Goal: Information Seeking & Learning: Find specific fact

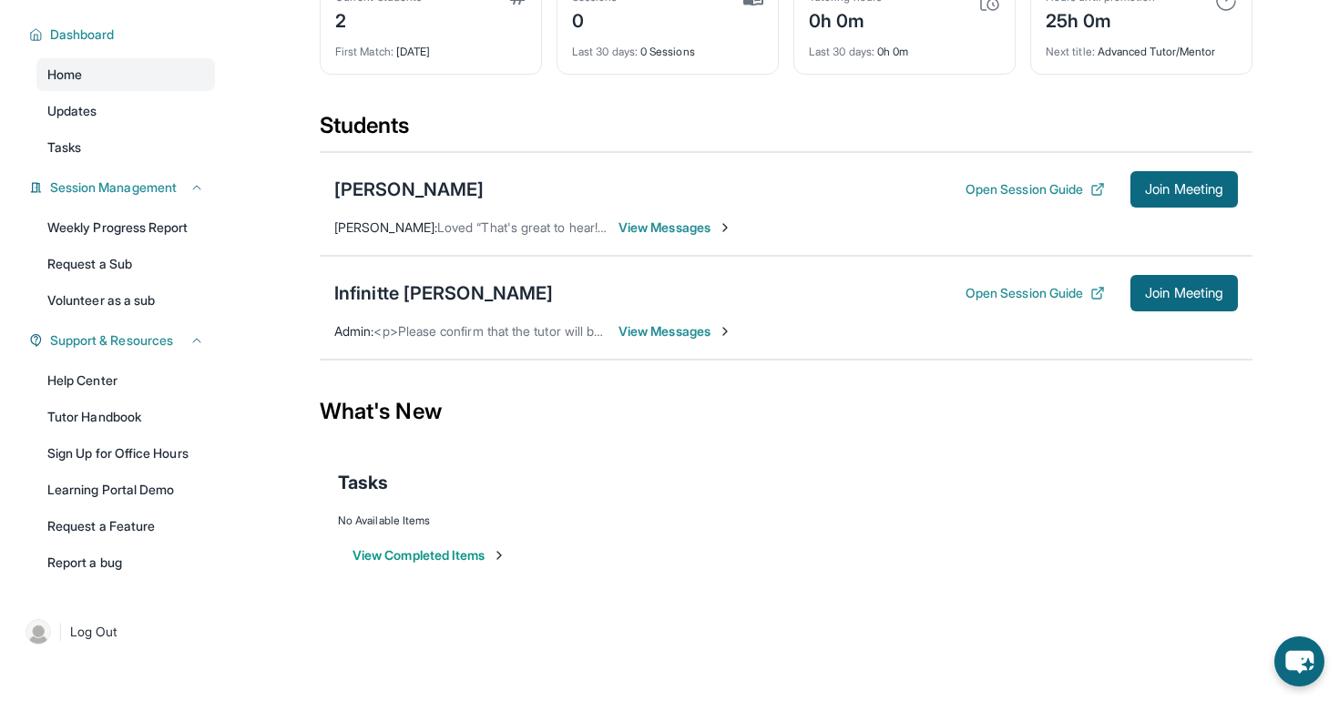
scroll to position [118, 0]
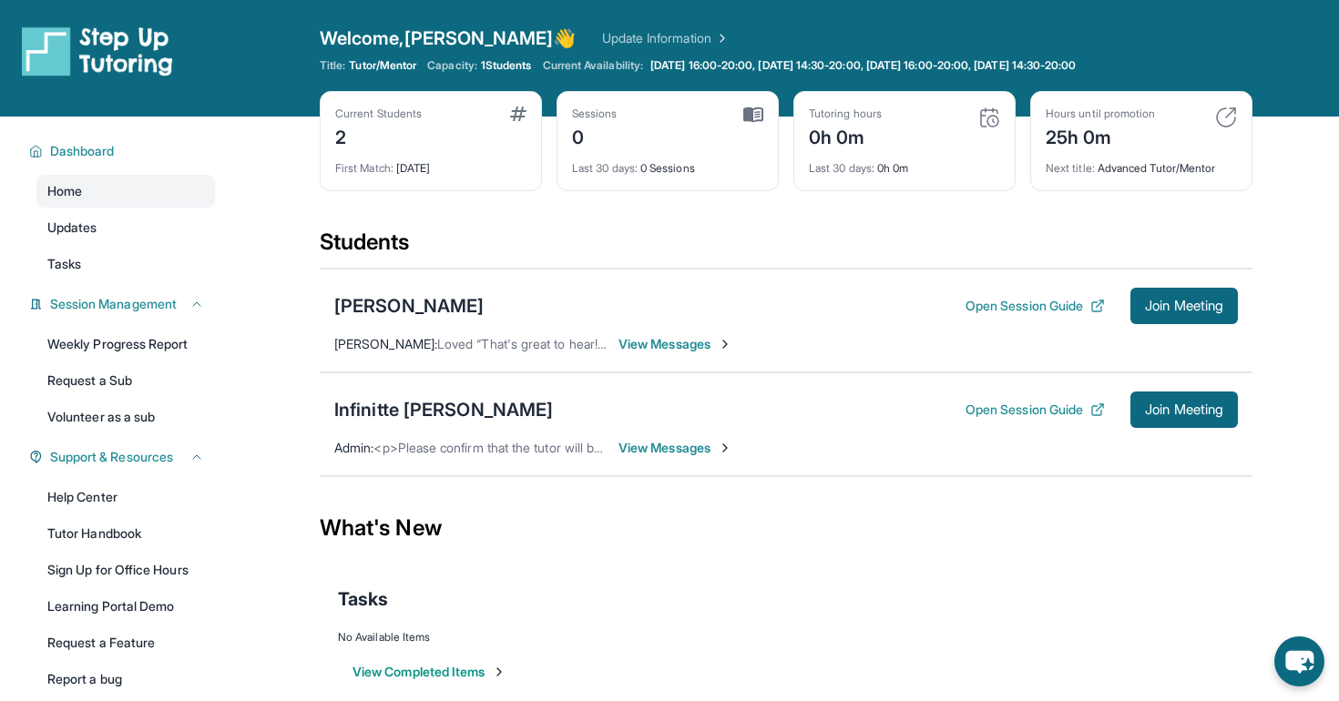
click at [429, 4] on div "Open sidebar Welcome, Debbie 👋 Update Information Title: Tutor/Mentor Capacity:…" at bounding box center [669, 58] width 1339 height 117
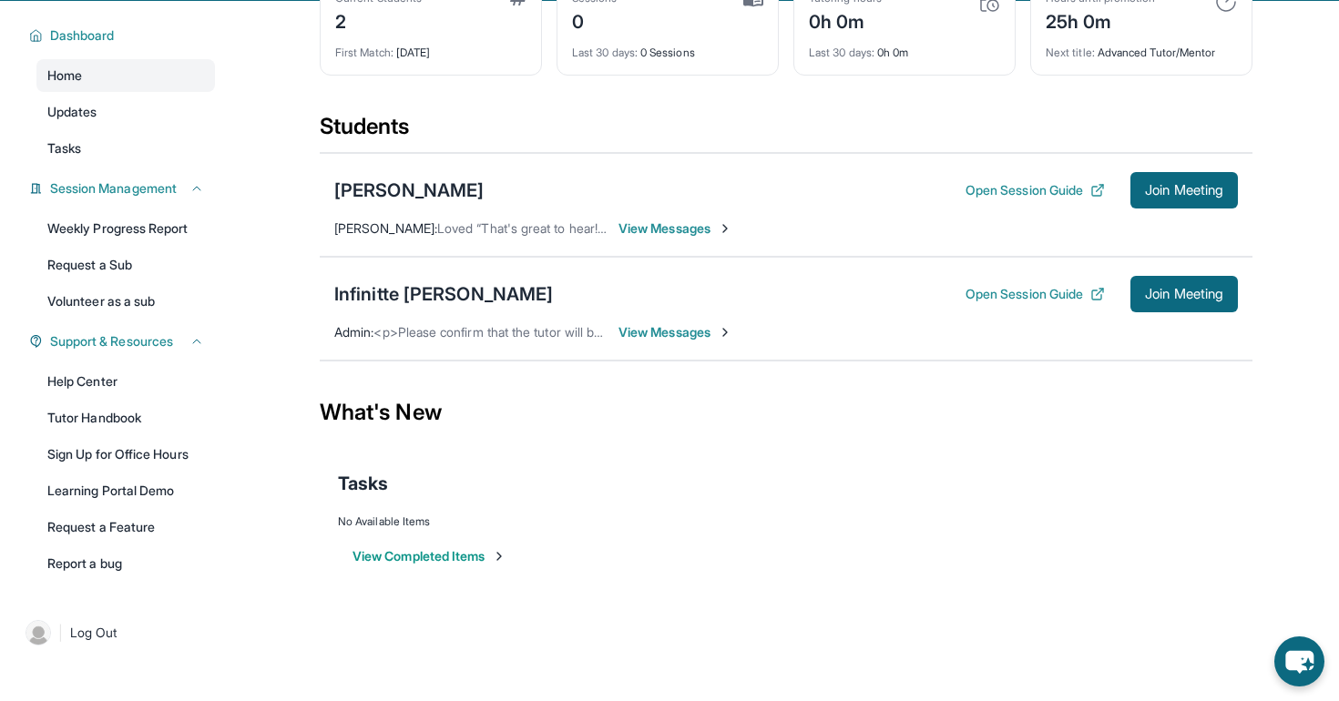
scroll to position [114, 0]
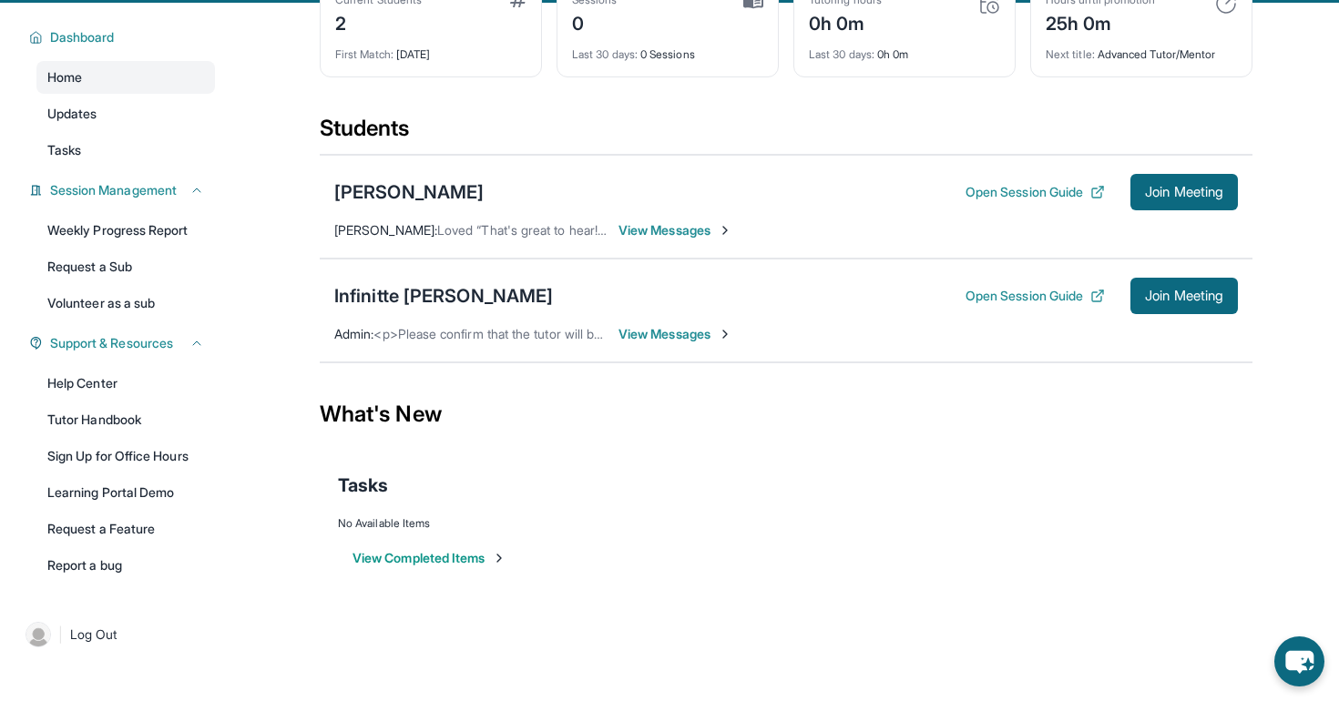
click at [671, 328] on span "View Messages" at bounding box center [676, 334] width 114 height 18
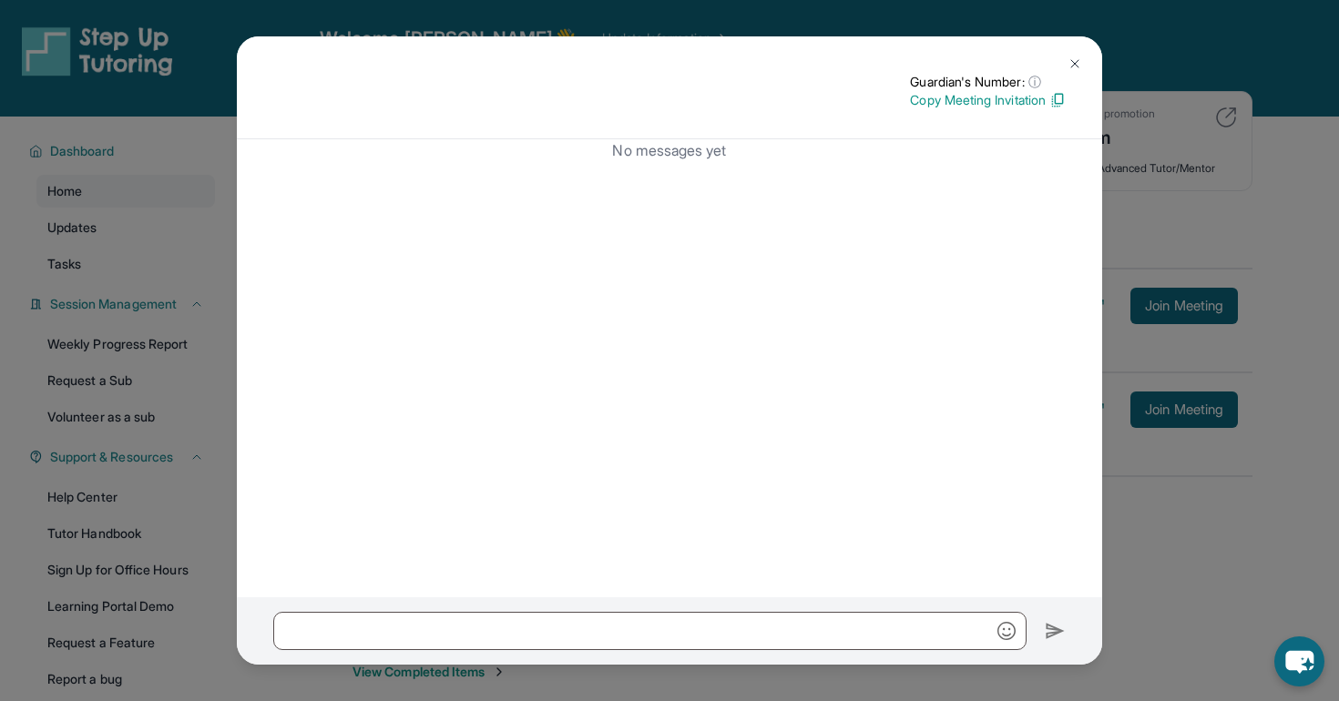
scroll to position [0, 0]
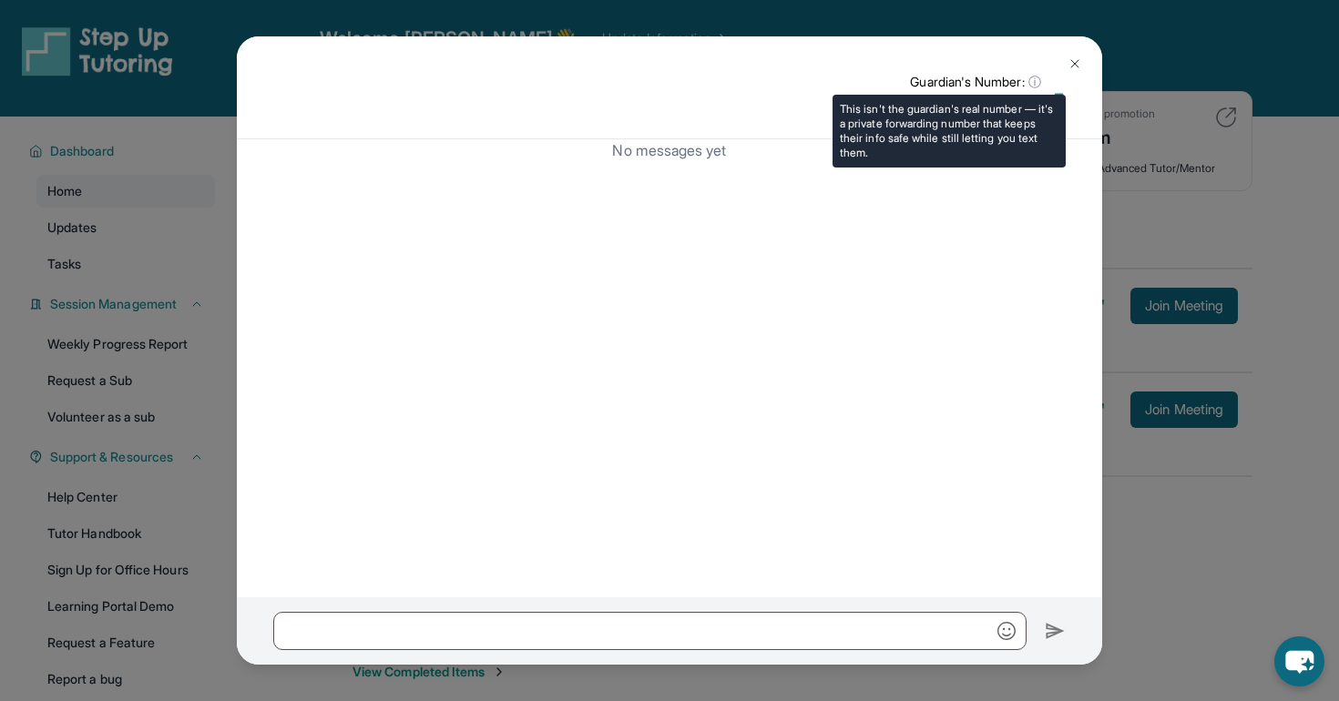
click at [1030, 78] on span "ⓘ" at bounding box center [1034, 82] width 13 height 18
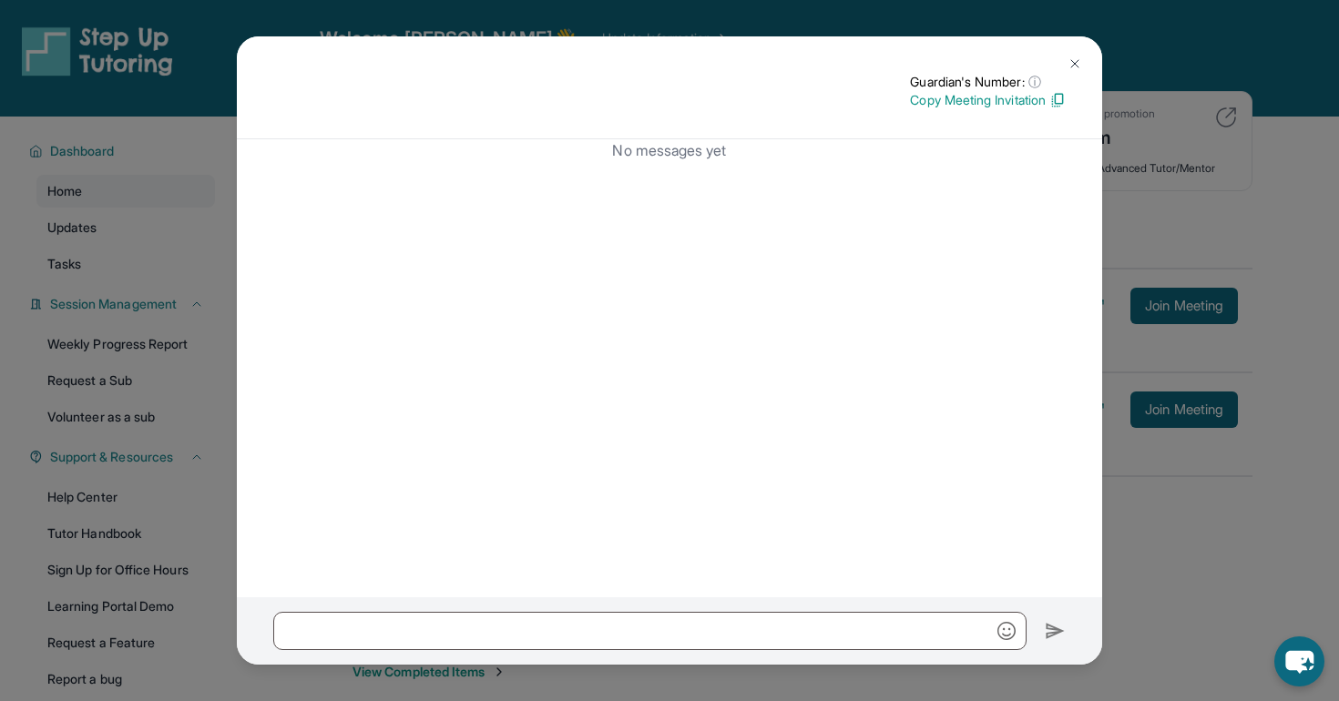
click at [1088, 64] on button at bounding box center [1075, 64] width 36 height 36
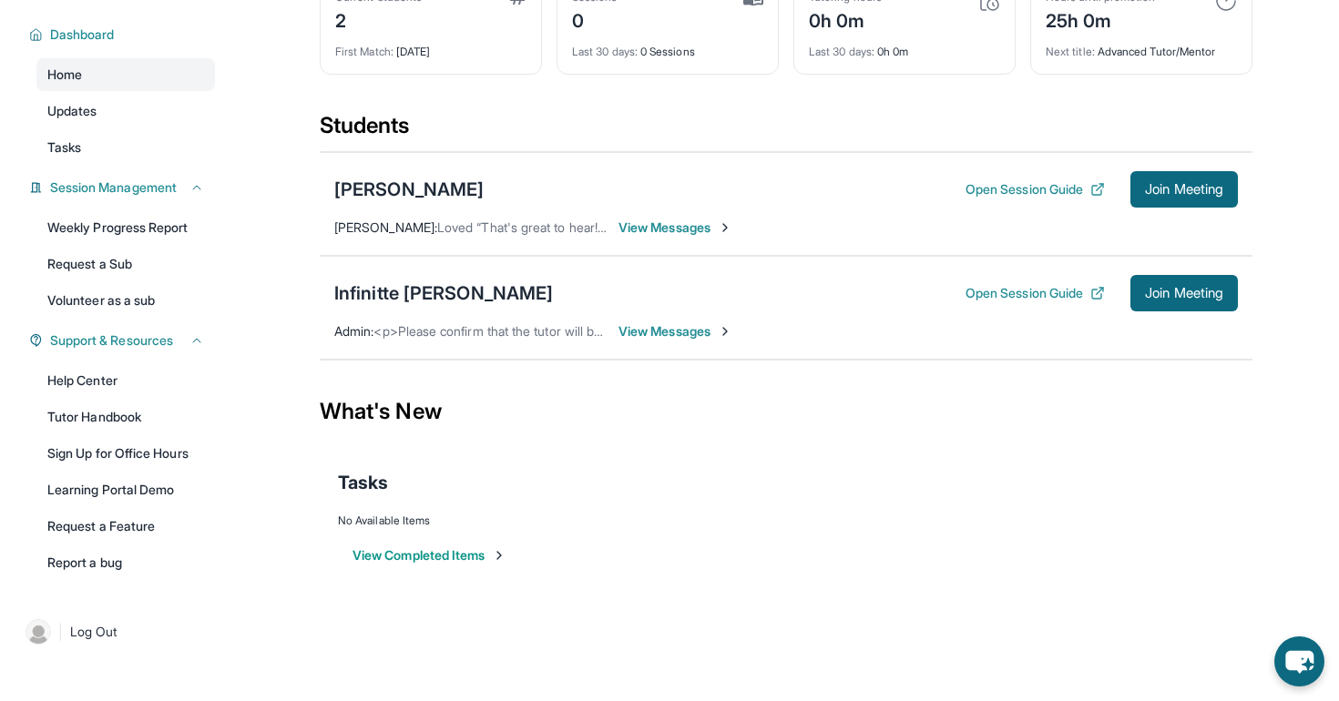
scroll to position [117, 0]
click at [470, 549] on button "View Completed Items" at bounding box center [430, 556] width 154 height 18
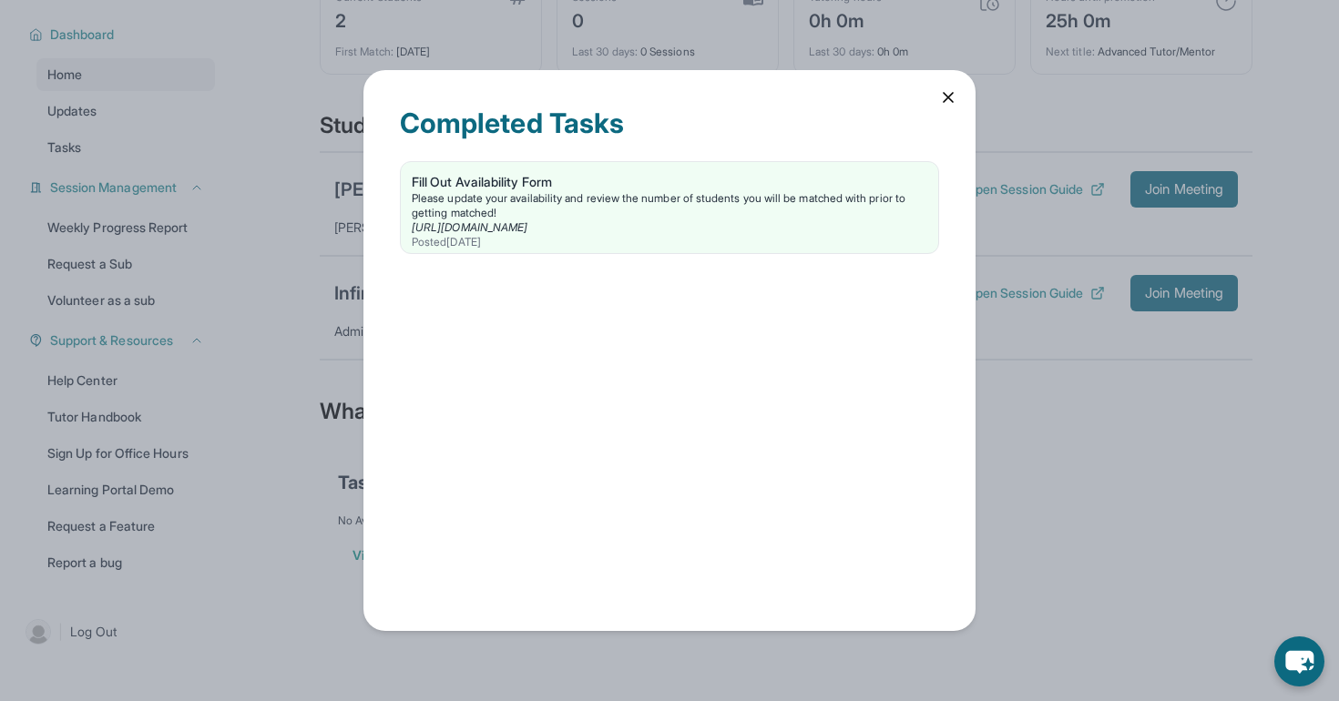
click at [942, 90] on icon at bounding box center [948, 97] width 18 height 18
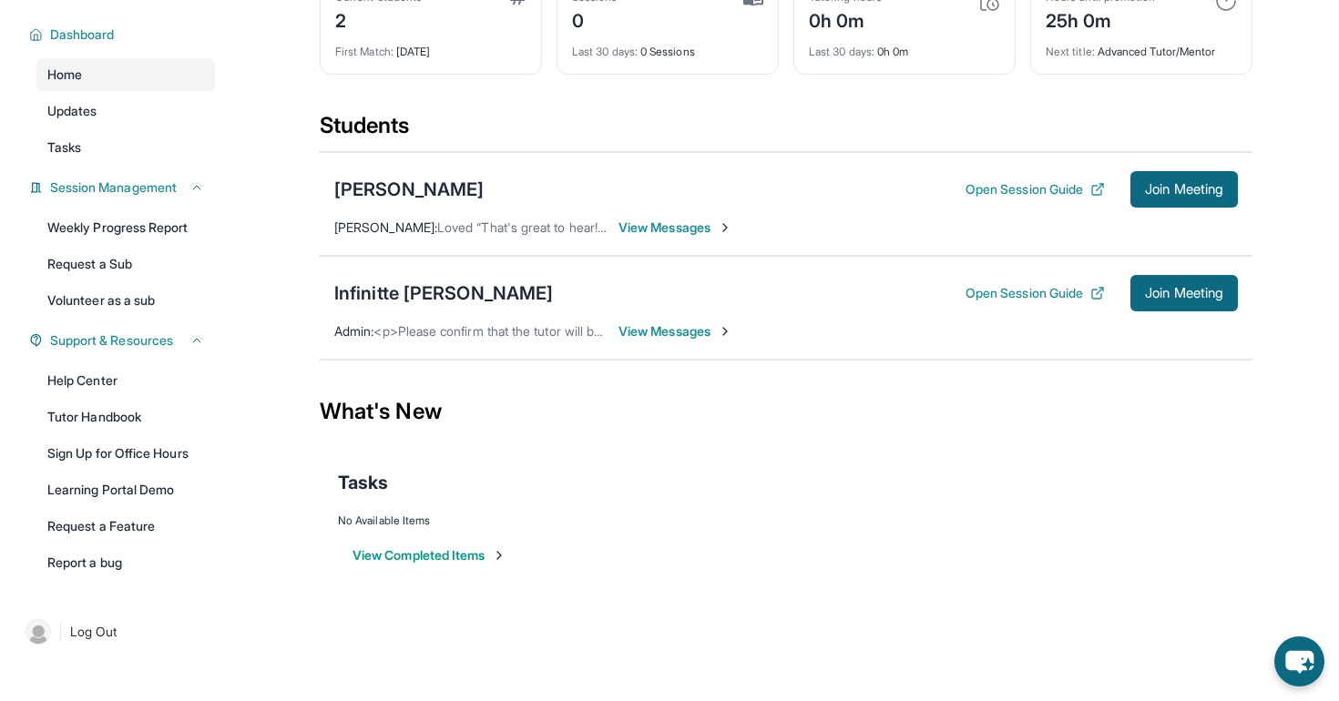
scroll to position [51, 0]
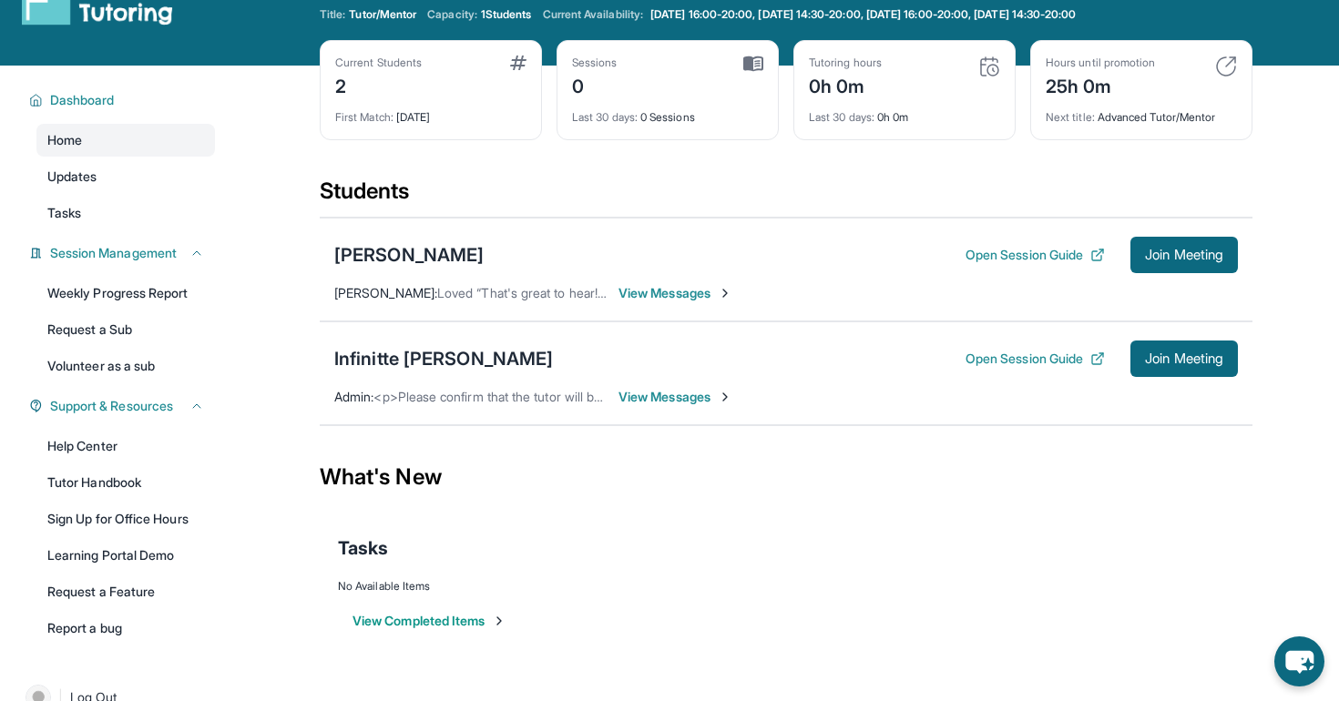
click at [643, 402] on span "View Messages" at bounding box center [676, 397] width 114 height 18
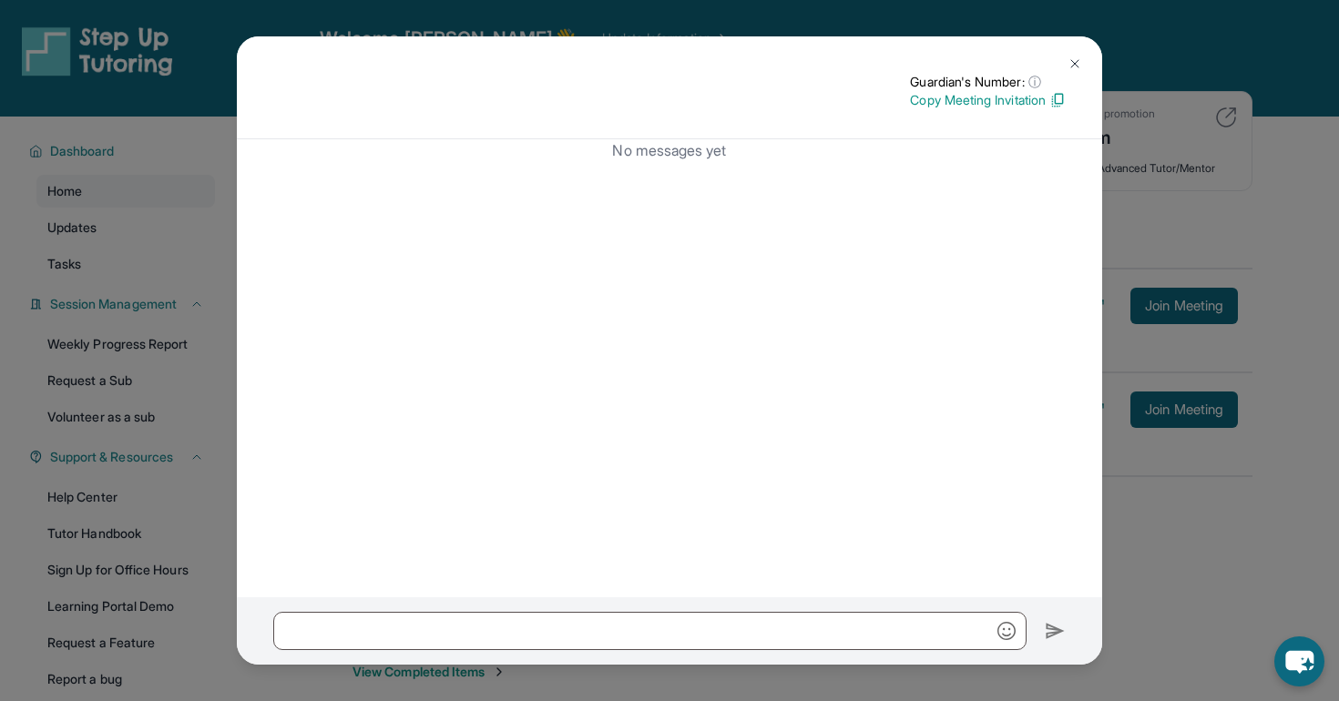
scroll to position [0, 0]
click at [217, 167] on div "Guardian's Number: ⓘ This isn't the guardian's real number — it's a private for…" at bounding box center [669, 350] width 1339 height 701
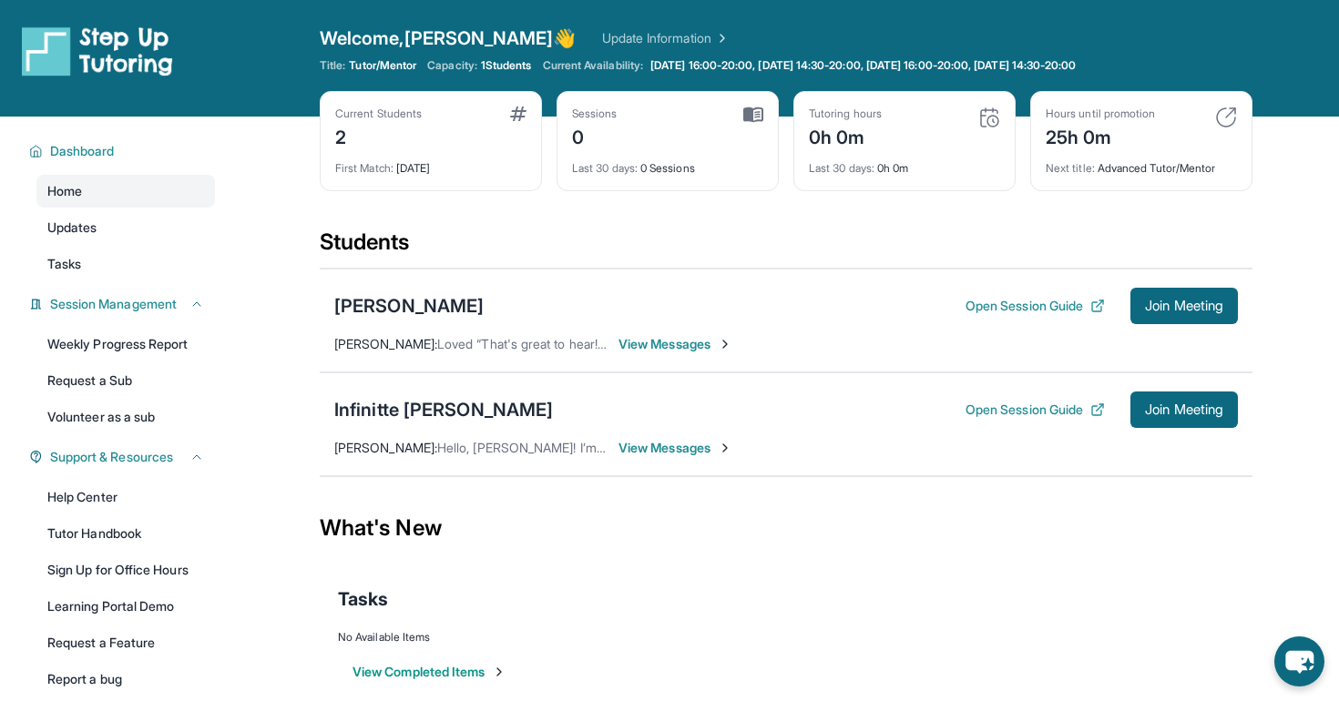
click at [702, 476] on div "Infinitte Jackson Open Session Guide Join Meeting Debbie Tran : Hello, Sherry! …" at bounding box center [786, 425] width 933 height 104
click at [682, 450] on span "View Messages" at bounding box center [676, 448] width 114 height 18
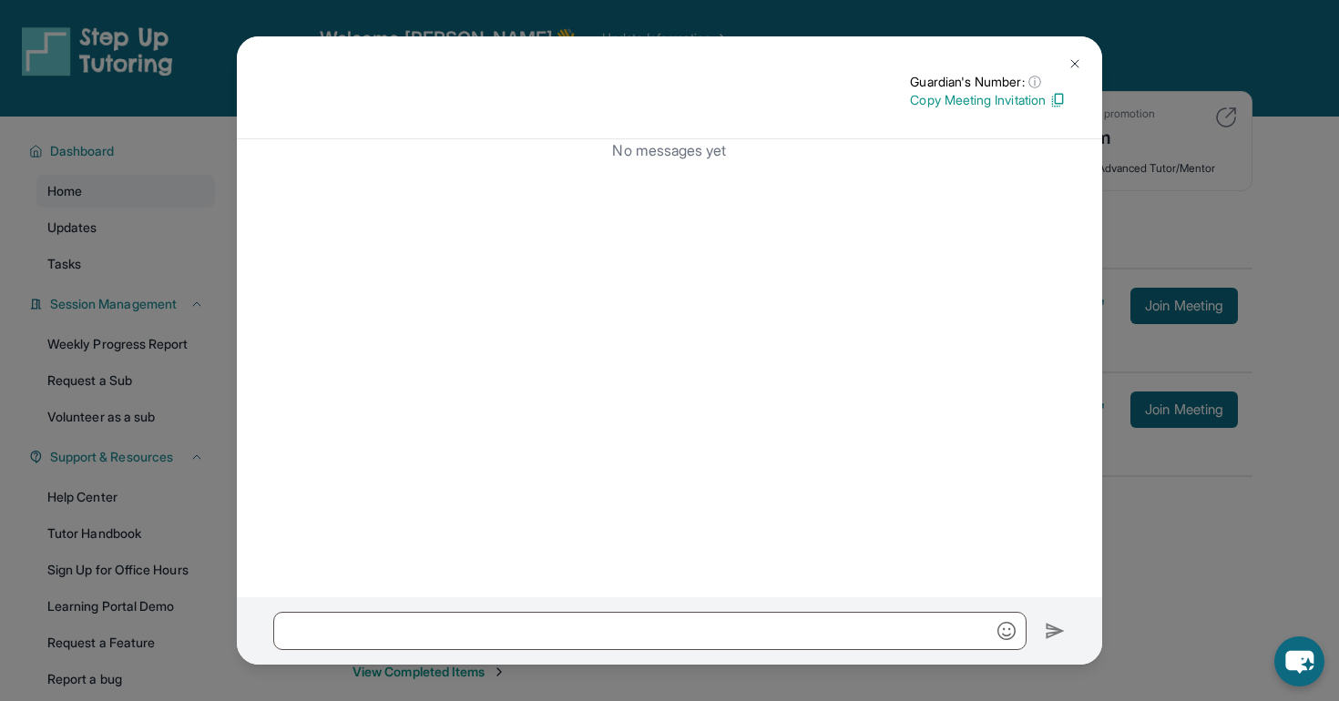
click at [1089, 61] on button at bounding box center [1075, 64] width 36 height 36
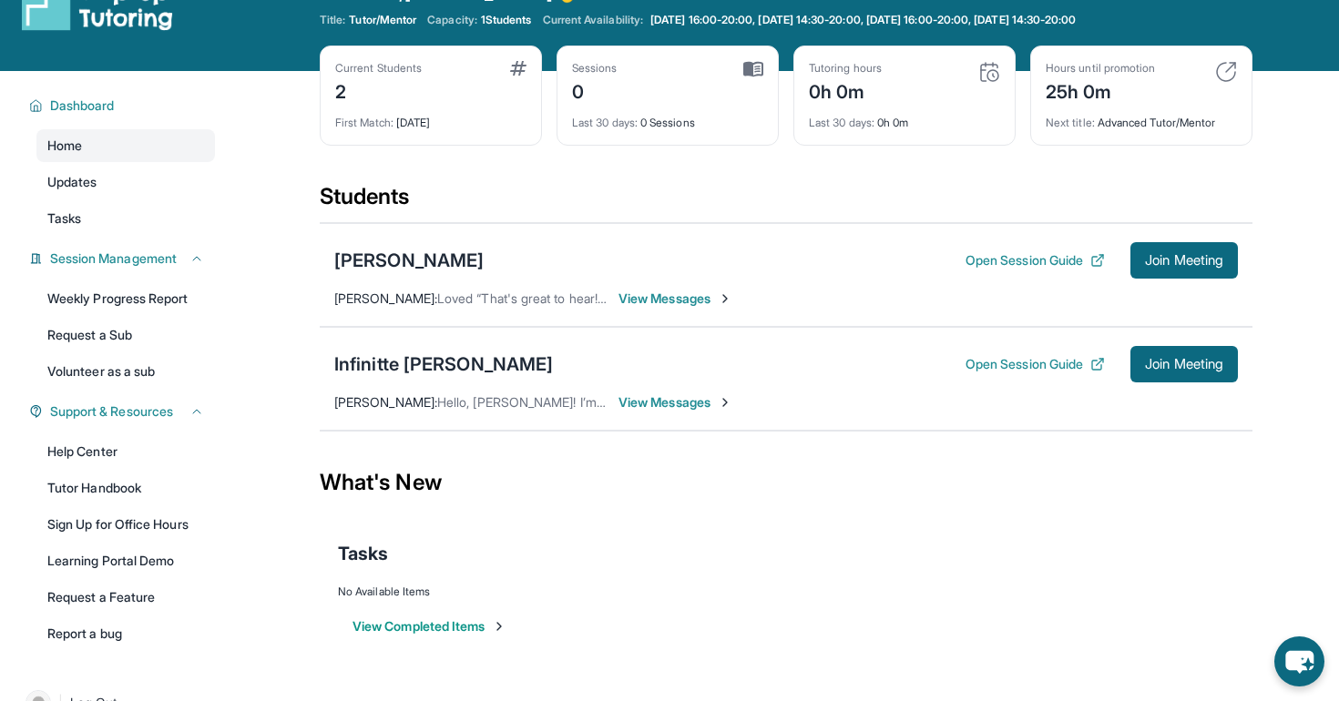
scroll to position [117, 0]
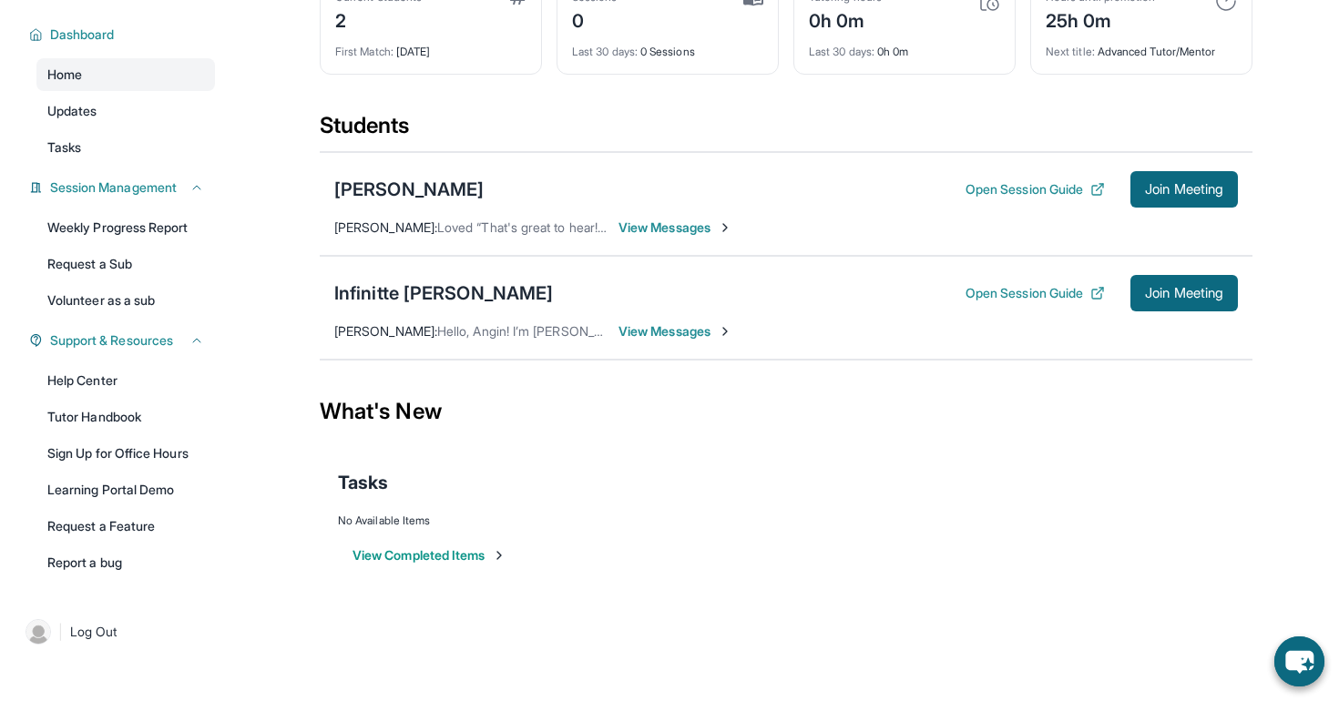
scroll to position [117, 0]
click at [978, 211] on div "Hayk Avetisyan Open Session Guide Join Meeting Angin Harutyunyan : Loved “That'…" at bounding box center [786, 204] width 933 height 104
click at [694, 346] on div "Infinitte Jackson Open Session Guide Join Meeting Debbie Tran : Hello, Angin! I…" at bounding box center [786, 308] width 933 height 104
click at [685, 326] on span "View Messages" at bounding box center [676, 331] width 114 height 18
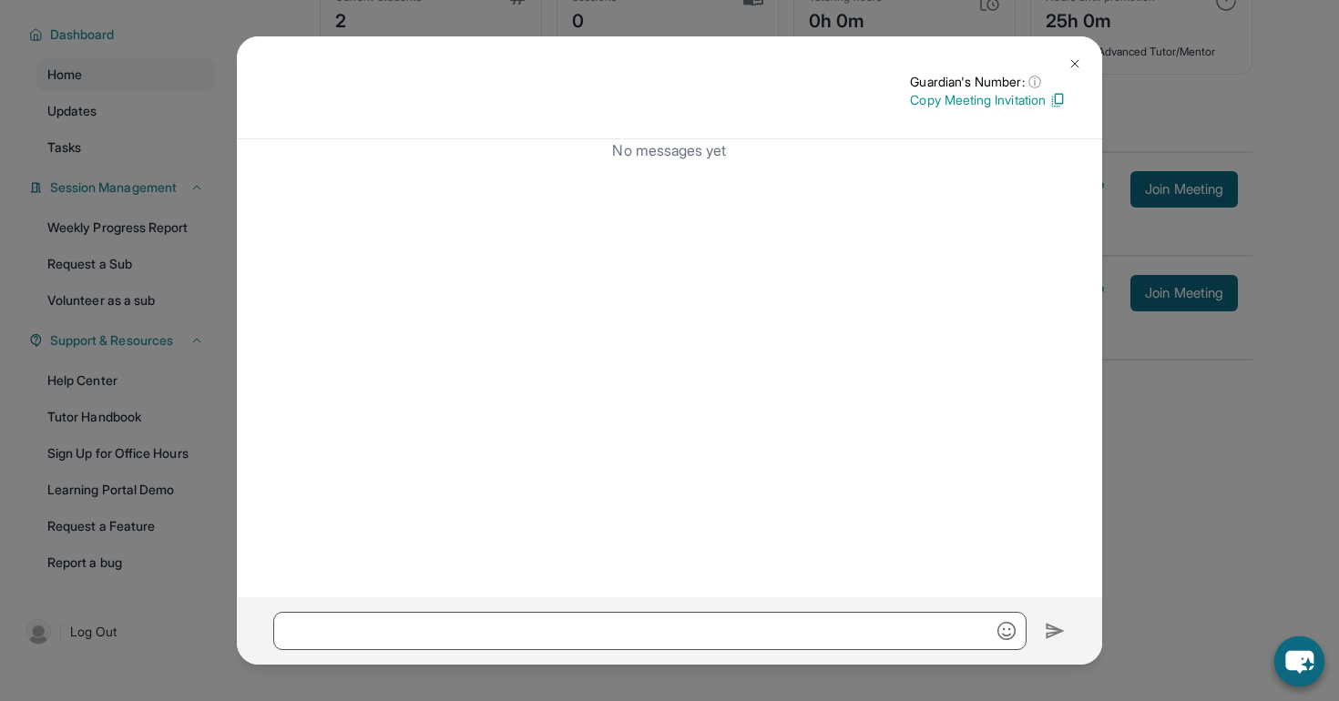
click at [1064, 59] on button at bounding box center [1075, 64] width 36 height 36
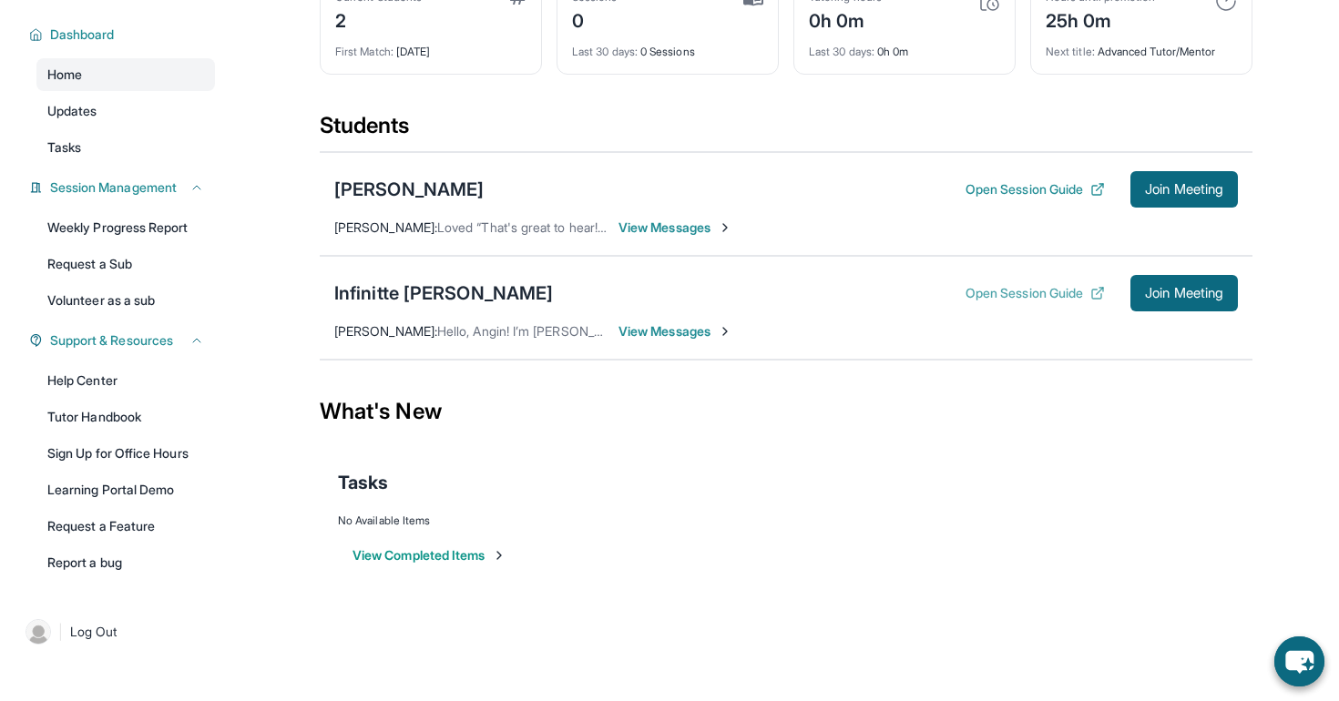
click at [1012, 302] on button "Open Session Guide" at bounding box center [1035, 293] width 139 height 18
click at [701, 337] on span "View Messages" at bounding box center [676, 331] width 114 height 18
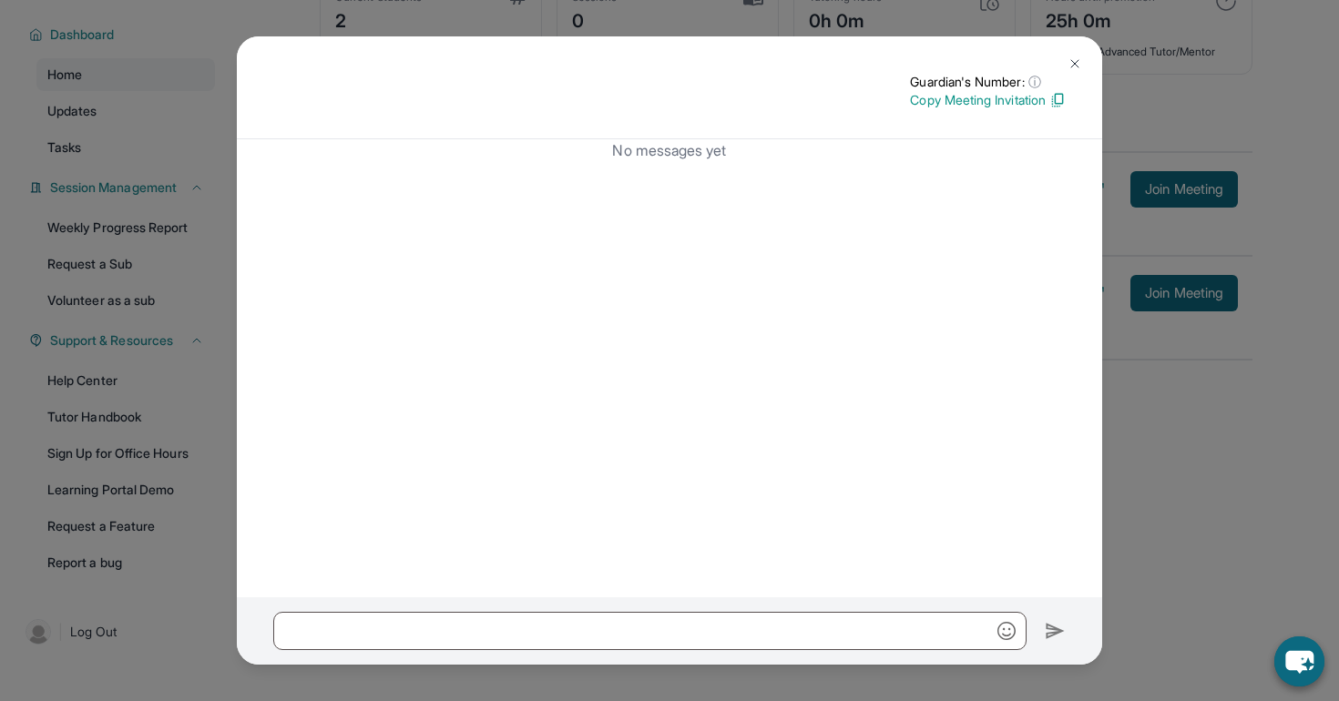
click at [595, 583] on div "No messages yet" at bounding box center [669, 368] width 865 height 458
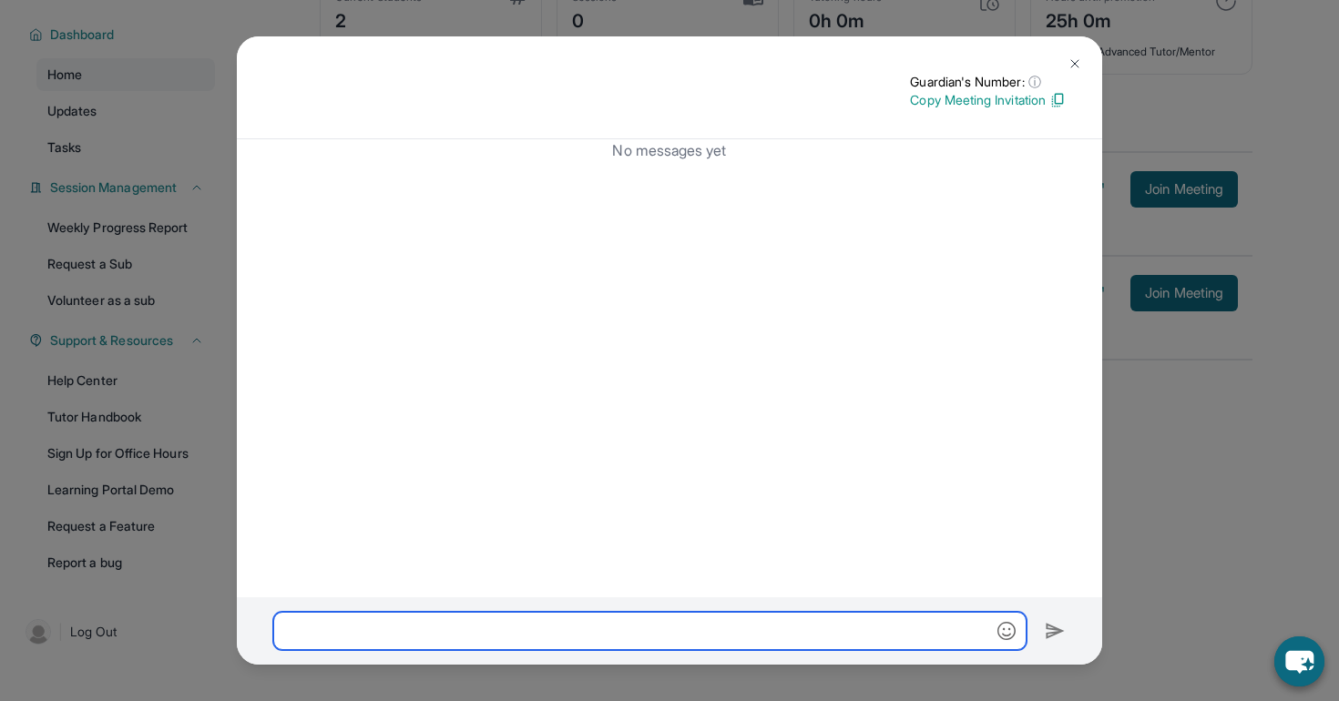
click at [587, 618] on input "text" at bounding box center [649, 631] width 753 height 38
paste input "**********"
type input "**********"
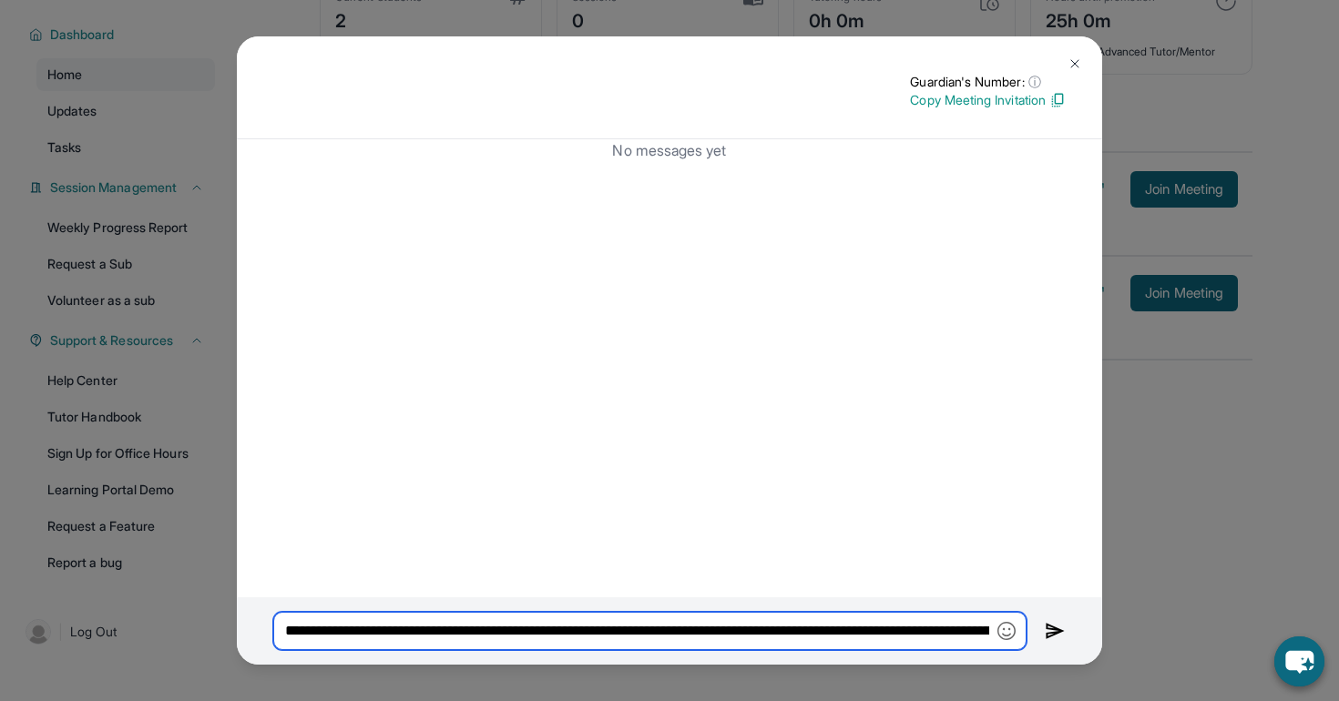
drag, startPoint x: 352, startPoint y: 631, endPoint x: 199, endPoint y: 631, distance: 152.1
click at [199, 631] on div "**********" at bounding box center [669, 350] width 1339 height 701
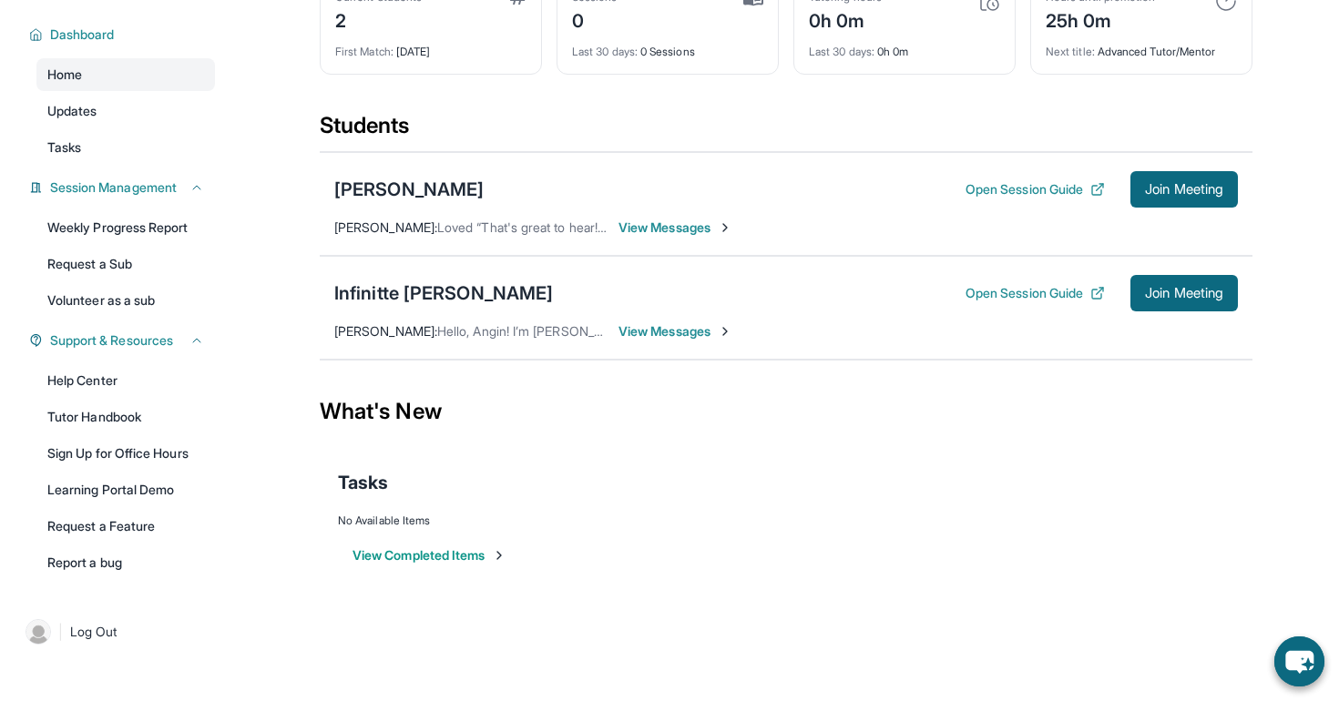
click at [677, 326] on span "View Messages" at bounding box center [676, 331] width 114 height 18
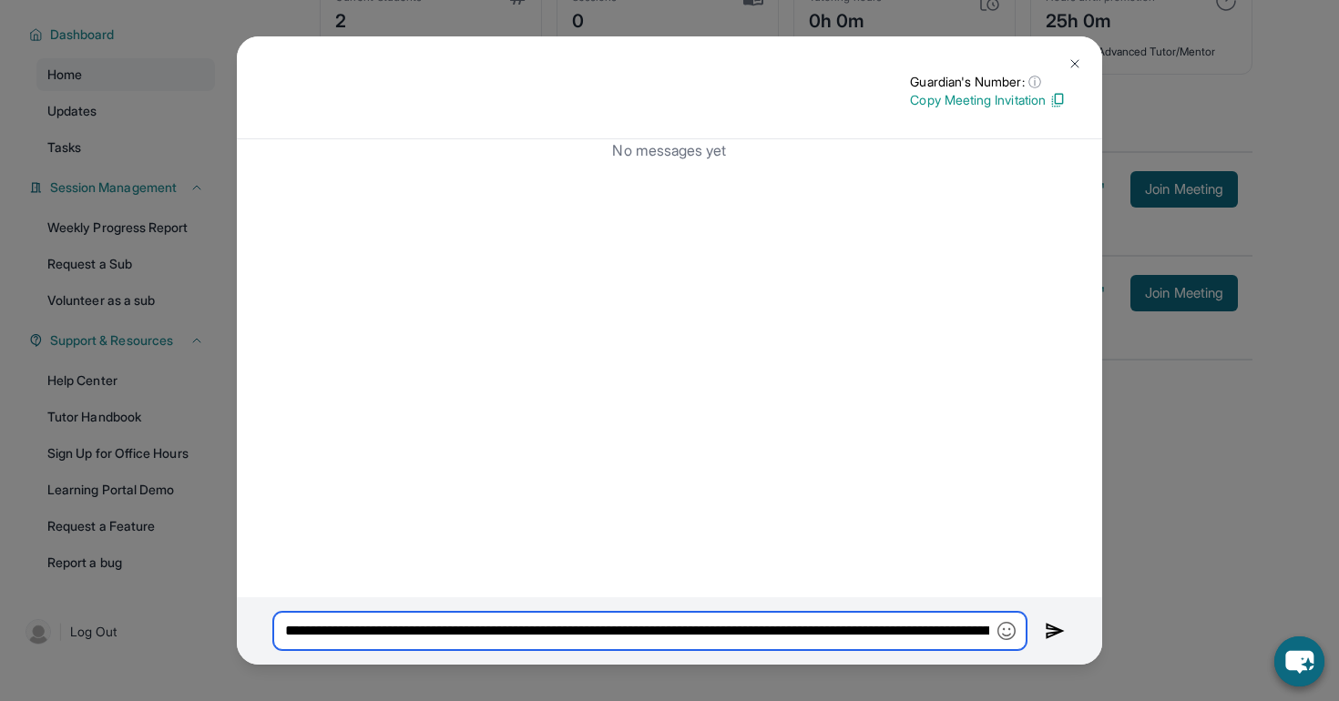
click at [615, 635] on input "**********" at bounding box center [649, 631] width 753 height 38
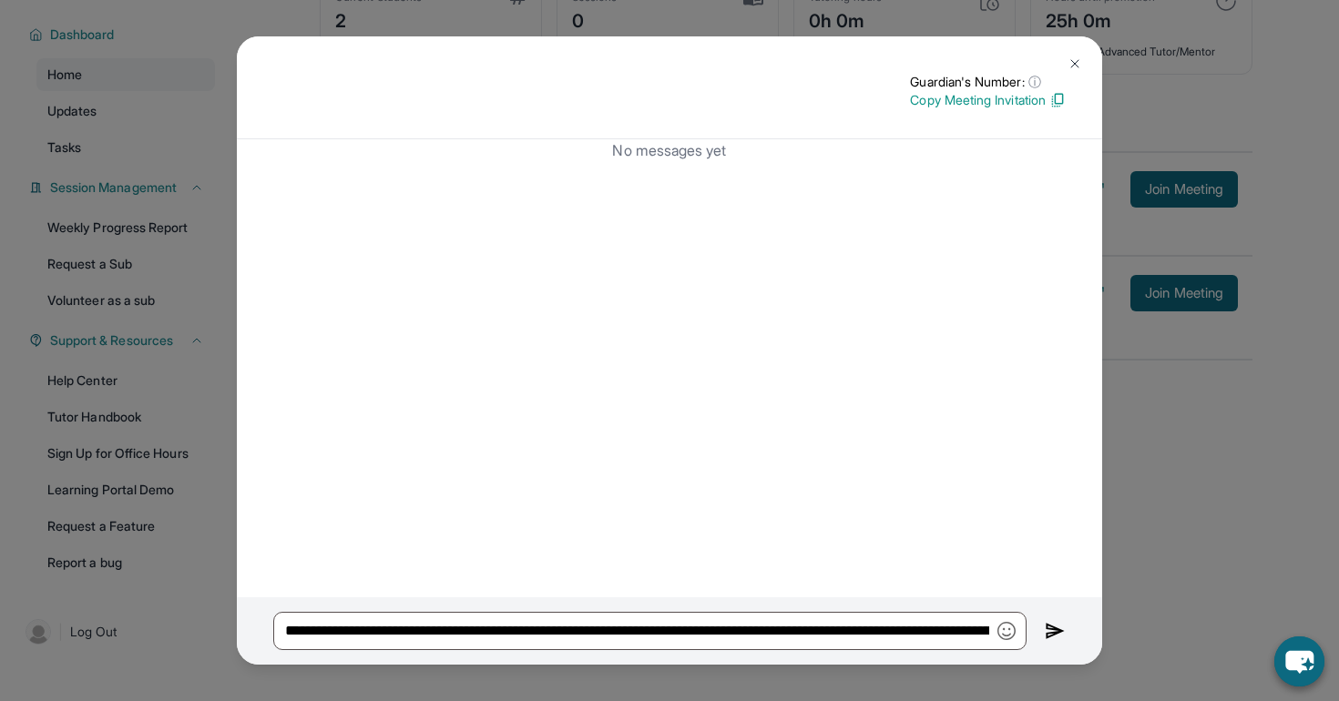
click at [1198, 501] on div "**********" at bounding box center [669, 350] width 1339 height 701
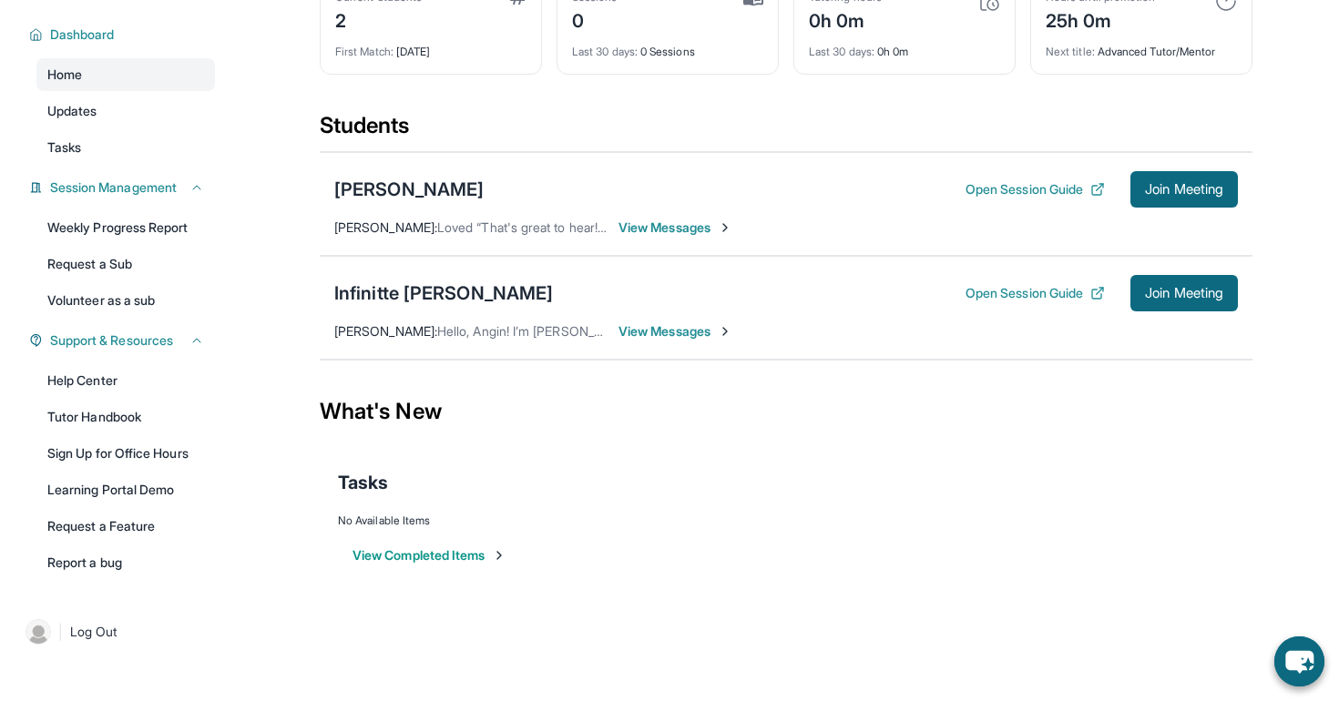
click at [711, 318] on div "Infinitte Jackson Open Session Guide Join Meeting Debbie Tran : Hello, Angin! I…" at bounding box center [786, 308] width 933 height 104
click at [710, 338] on span "View Messages" at bounding box center [676, 331] width 114 height 18
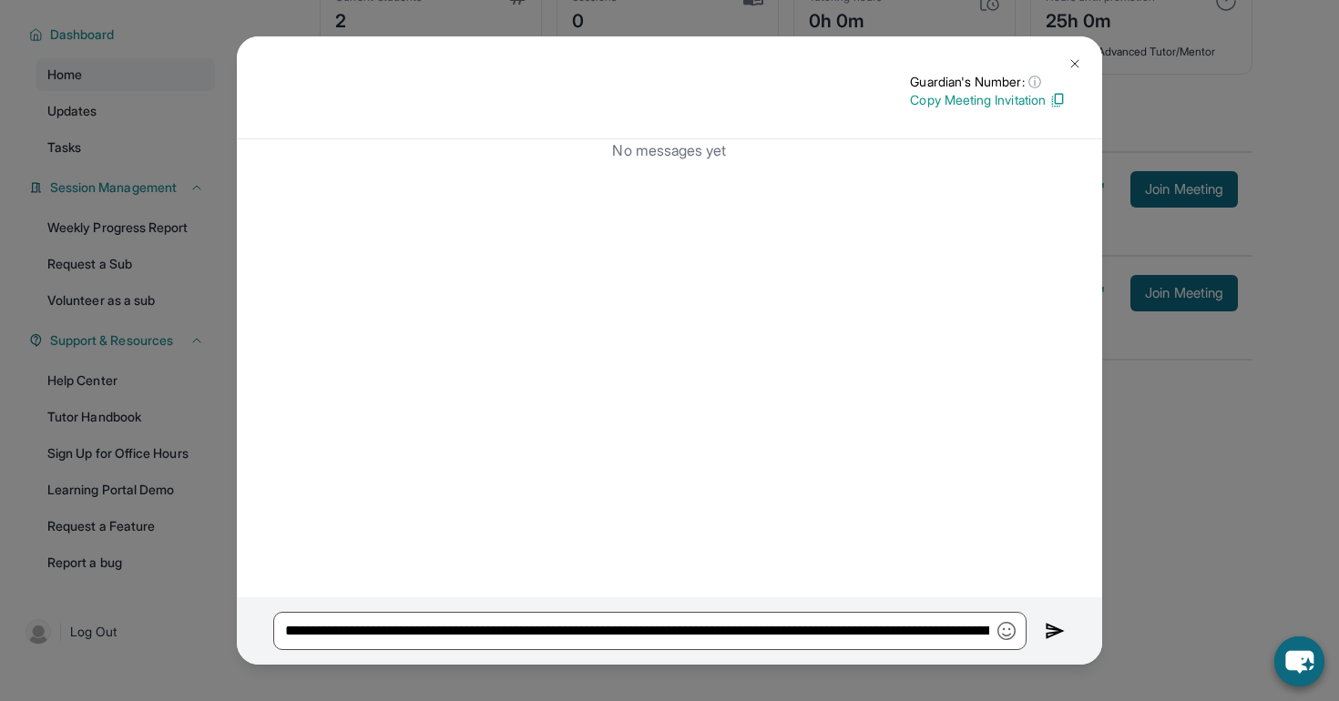
click at [1048, 636] on img at bounding box center [1055, 631] width 21 height 22
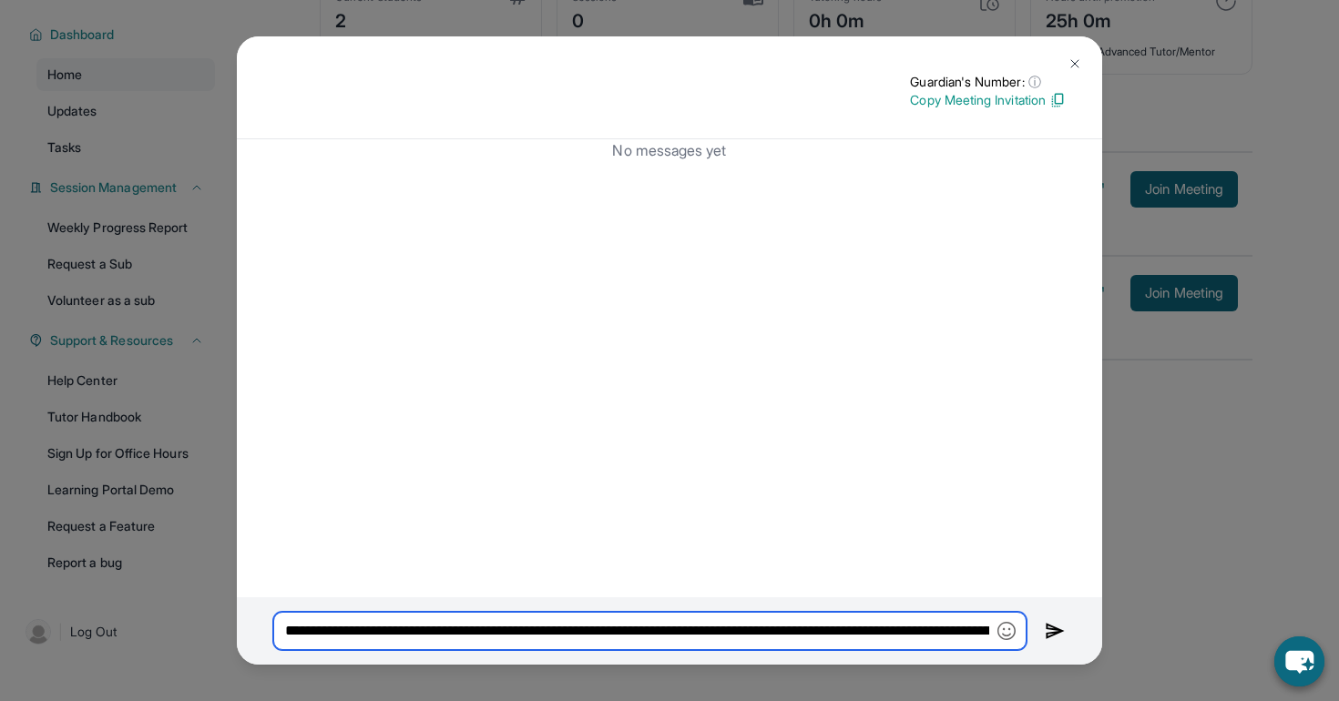
click at [939, 629] on input "**********" at bounding box center [649, 631] width 753 height 38
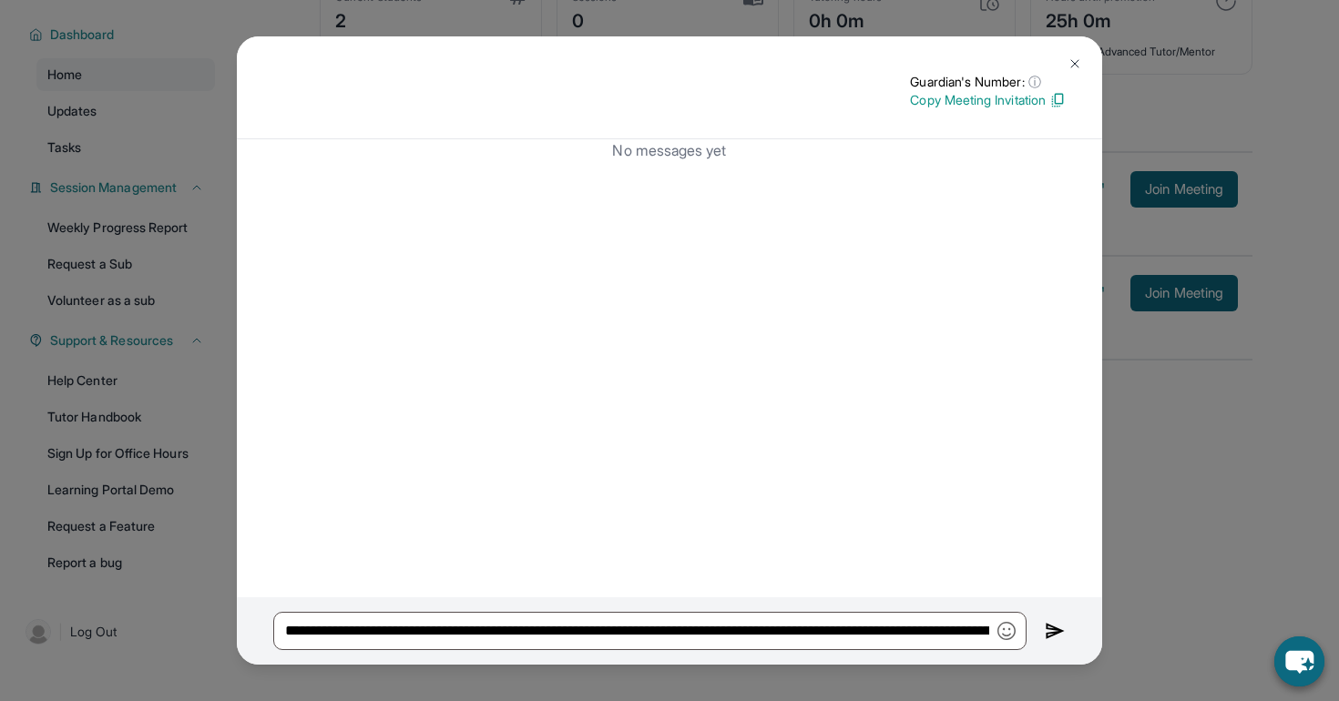
click at [1187, 450] on div "**********" at bounding box center [669, 350] width 1339 height 701
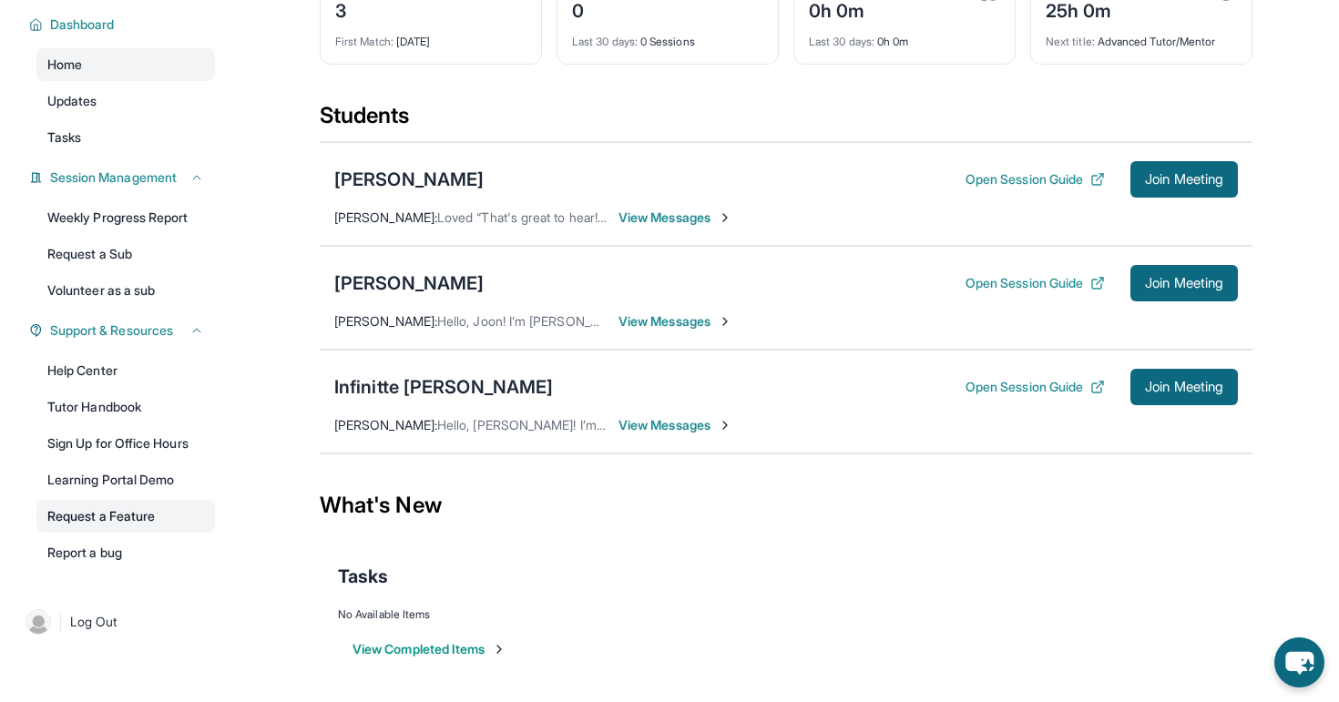
scroll to position [127, 0]
click at [128, 389] on div "Help Center Tutor Handbook Sign Up for Office Hours Learning Portal Demo Reques…" at bounding box center [125, 461] width 179 height 215
click at [130, 400] on link "Tutor Handbook" at bounding box center [125, 407] width 179 height 33
click at [122, 542] on link "Report a bug" at bounding box center [125, 553] width 179 height 33
click at [115, 373] on link "Help Center" at bounding box center [125, 370] width 179 height 33
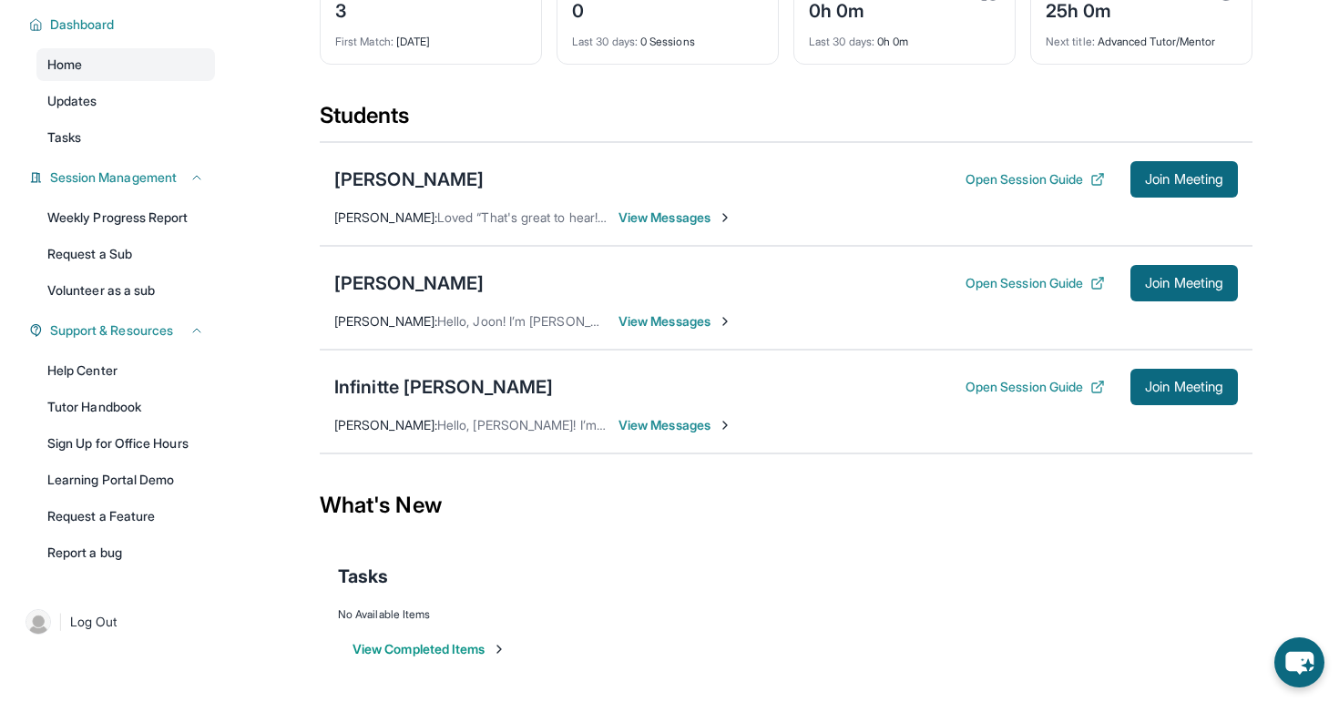
click at [641, 204] on div "Hayk Avetisyan Open Session Guide Join Meeting Angin Harutyunyan : Loved “That'…" at bounding box center [786, 194] width 933 height 104
click at [648, 210] on span "View Messages" at bounding box center [676, 218] width 114 height 18
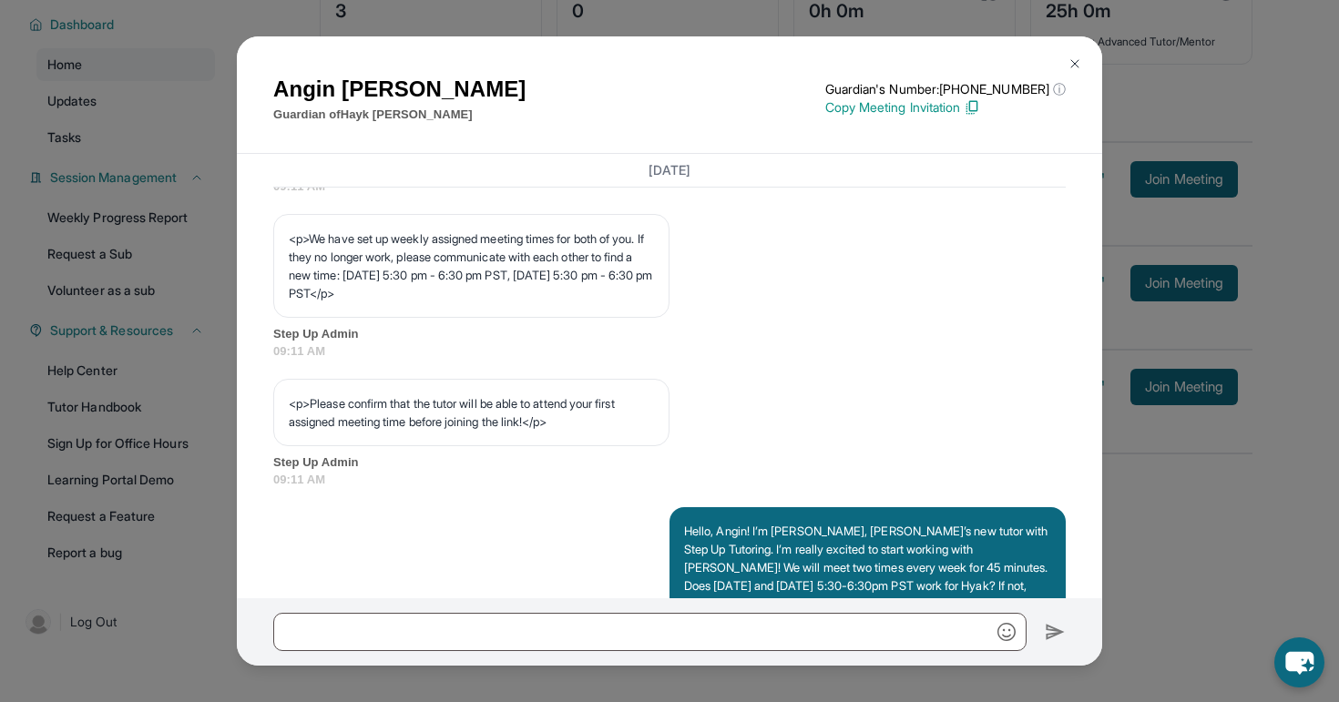
scroll to position [926, 0]
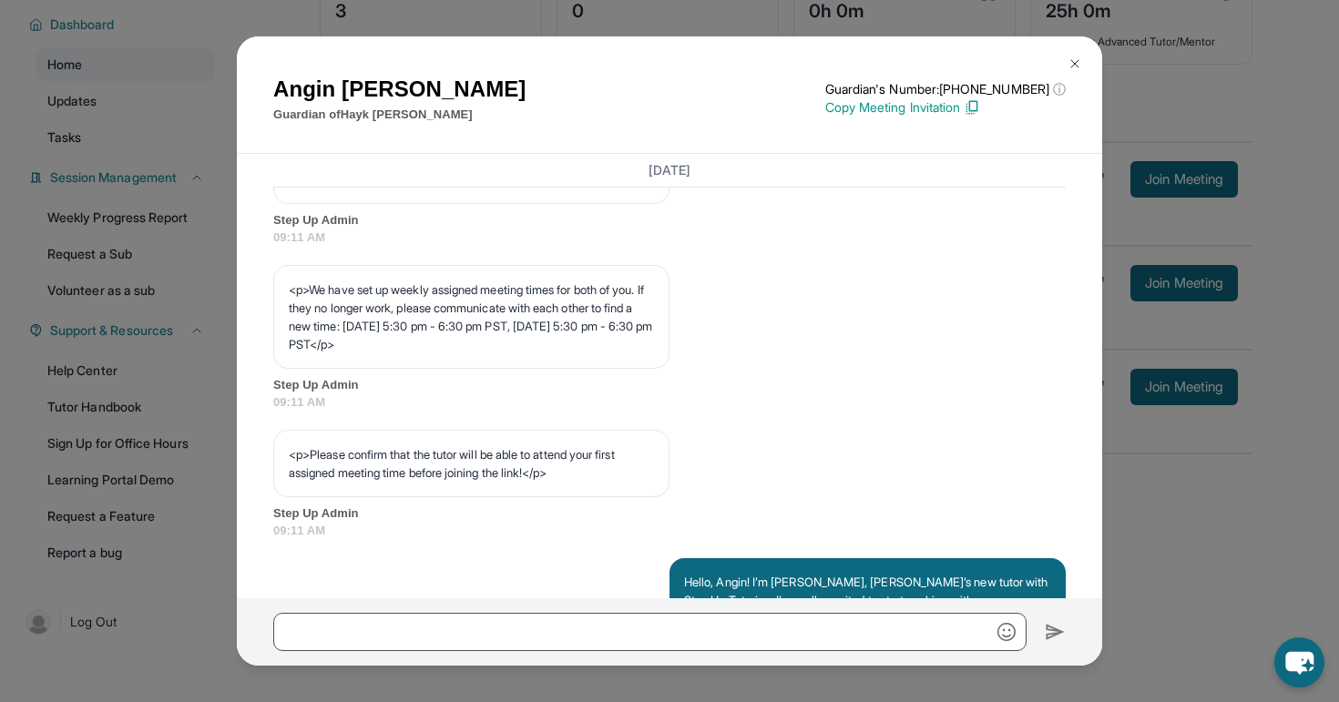
click at [1073, 58] on img at bounding box center [1075, 63] width 15 height 15
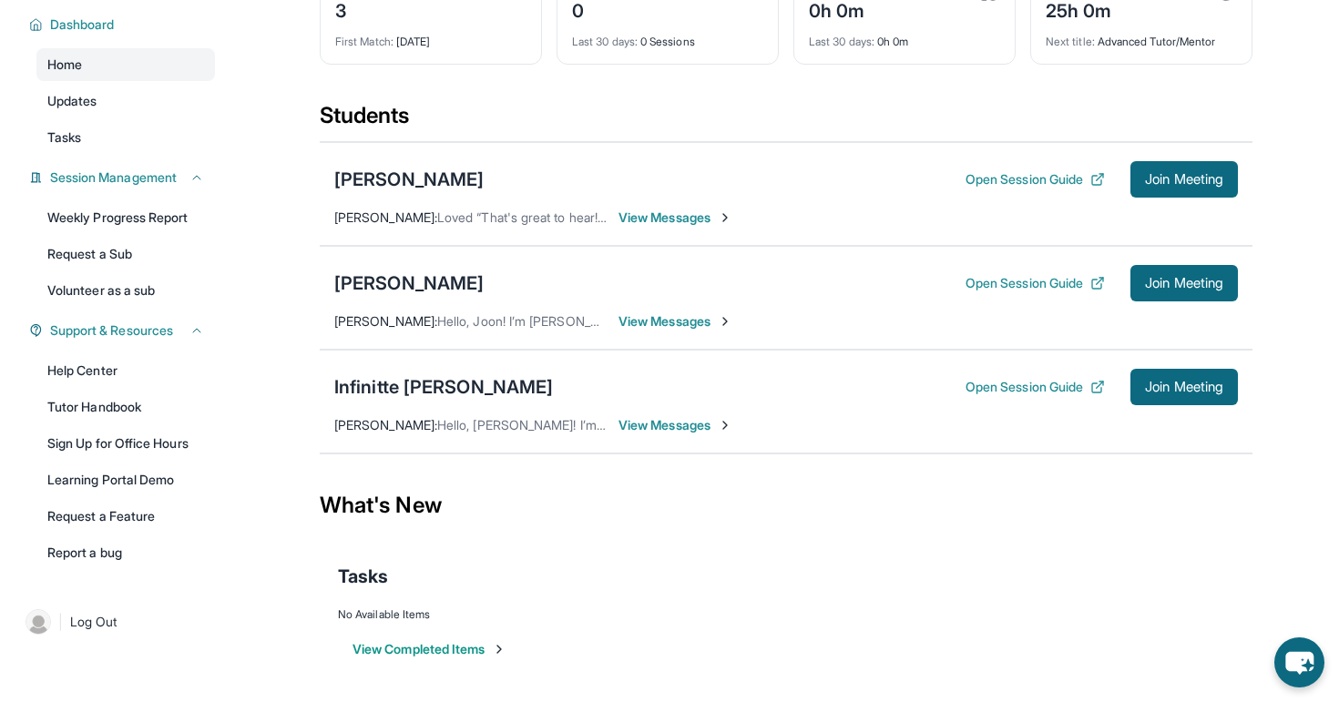
click at [445, 291] on div "Abigail Lee Open Session Guide Join Meeting" at bounding box center [786, 283] width 904 height 36
click at [663, 304] on div "Abigail Lee Open Session Guide Join Meeting Debbie Tran : Hello, Joon! I’m Debb…" at bounding box center [786, 298] width 933 height 104
click at [663, 322] on span "View Messages" at bounding box center [676, 321] width 114 height 18
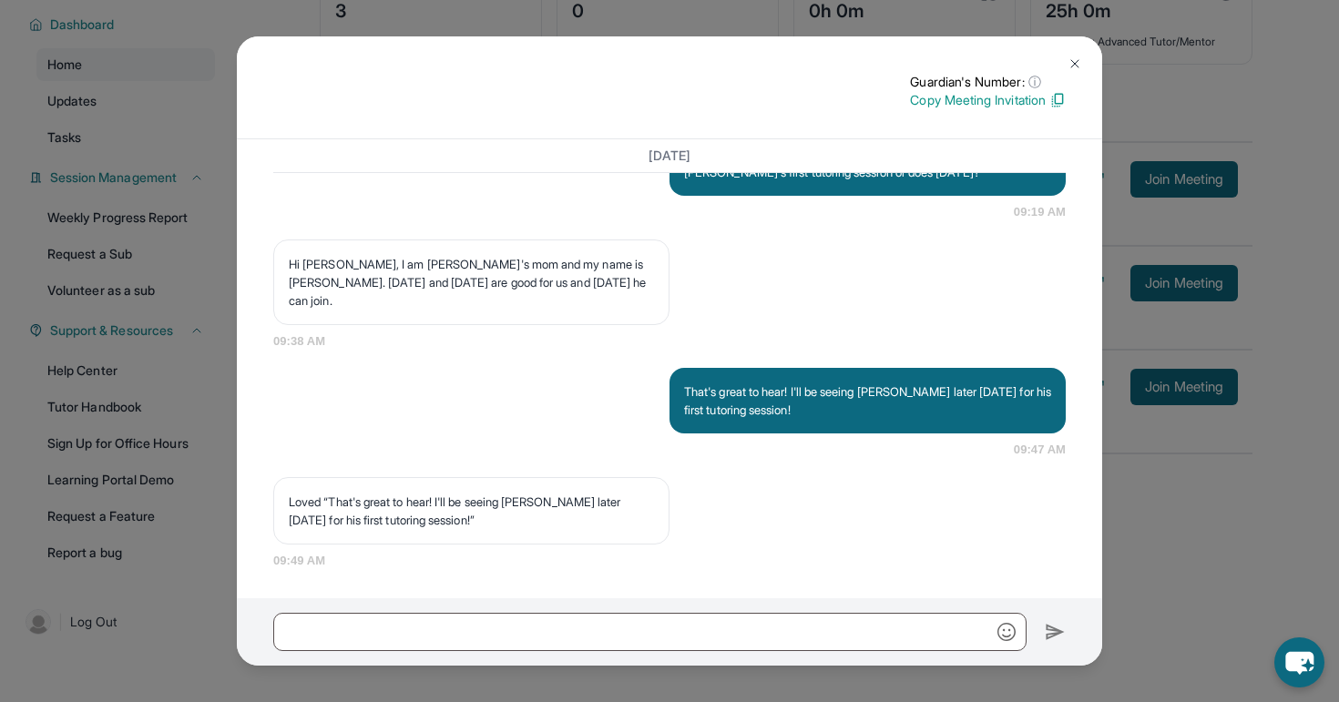
scroll to position [127, 0]
click at [1083, 68] on button at bounding box center [1075, 64] width 36 height 36
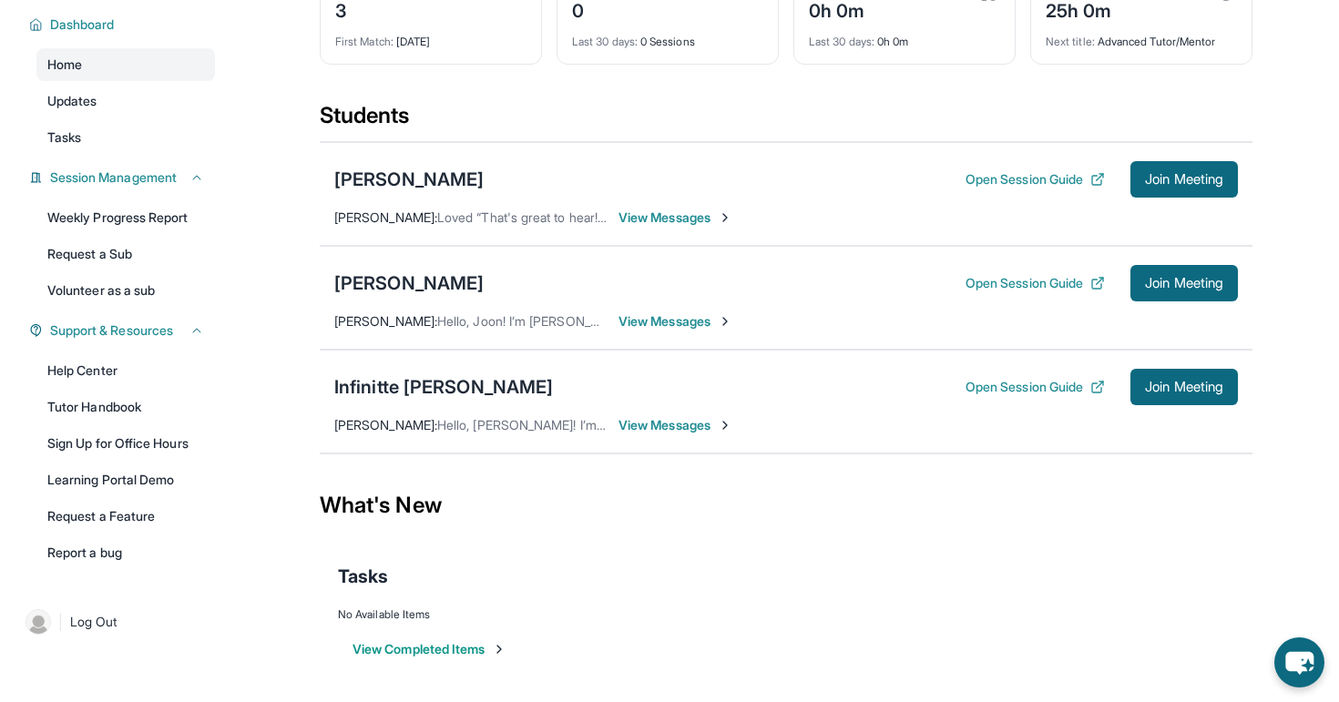
click at [660, 322] on span "View Messages" at bounding box center [676, 321] width 114 height 18
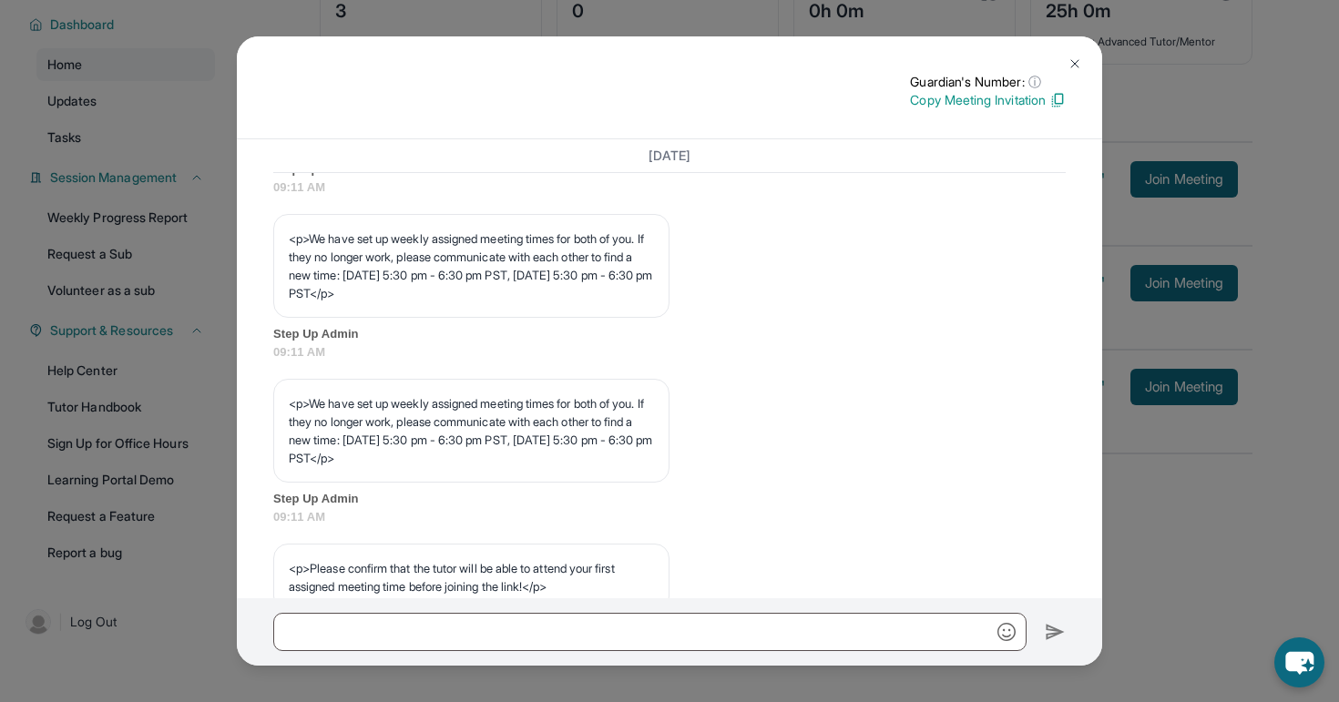
scroll to position [1103, 0]
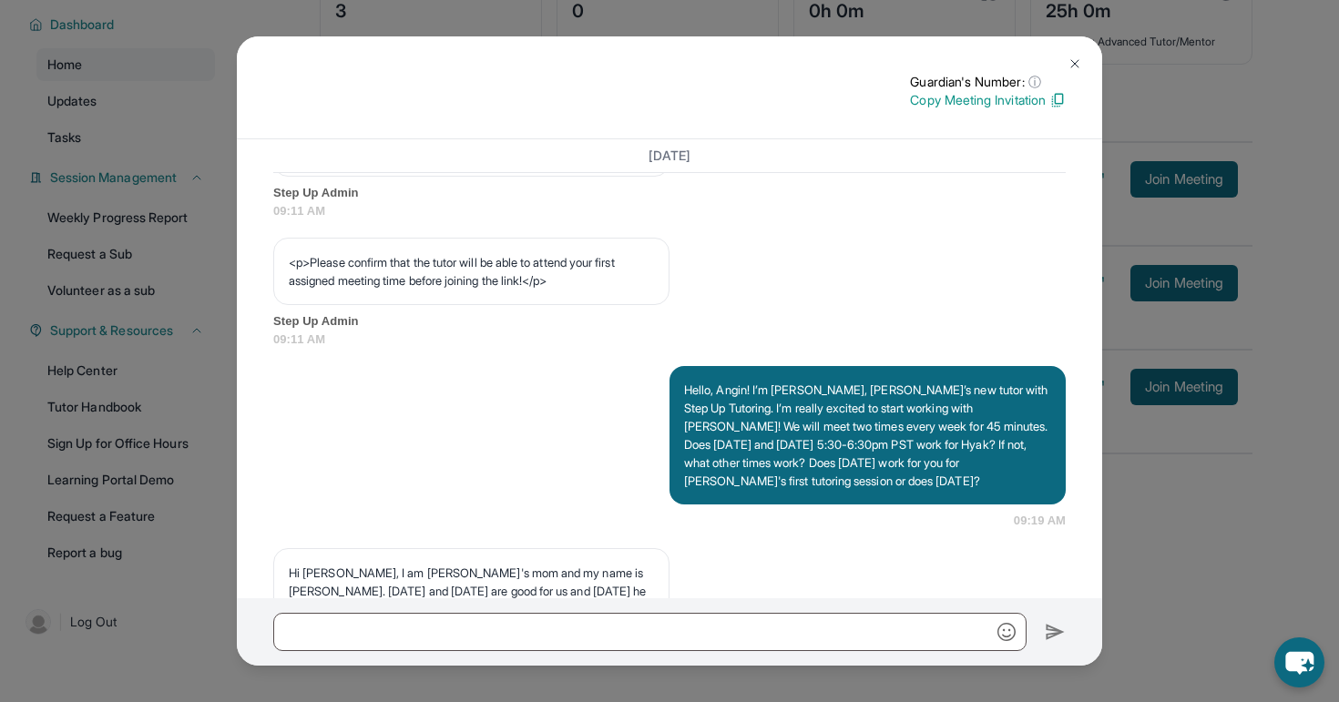
click at [1064, 106] on img at bounding box center [1057, 100] width 16 height 16
click at [1075, 70] on img at bounding box center [1075, 63] width 15 height 15
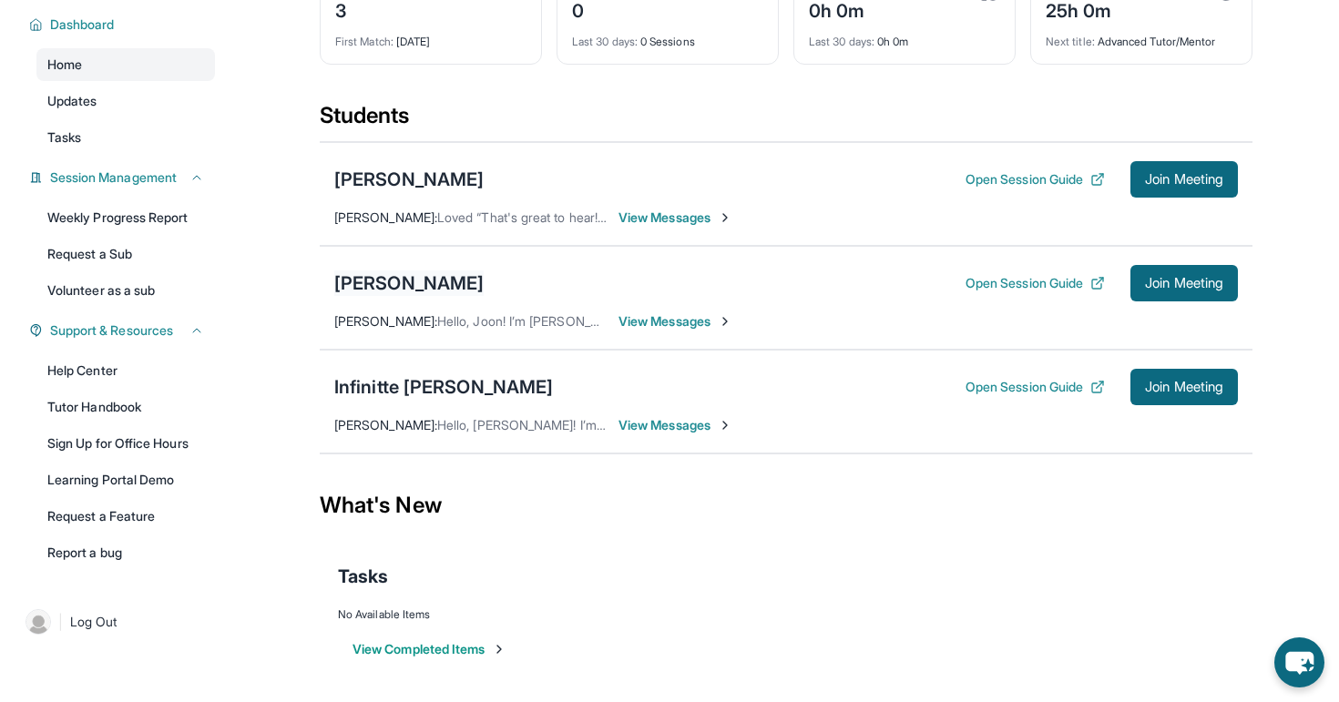
click at [414, 273] on div "[PERSON_NAME]" at bounding box center [408, 284] width 149 height 26
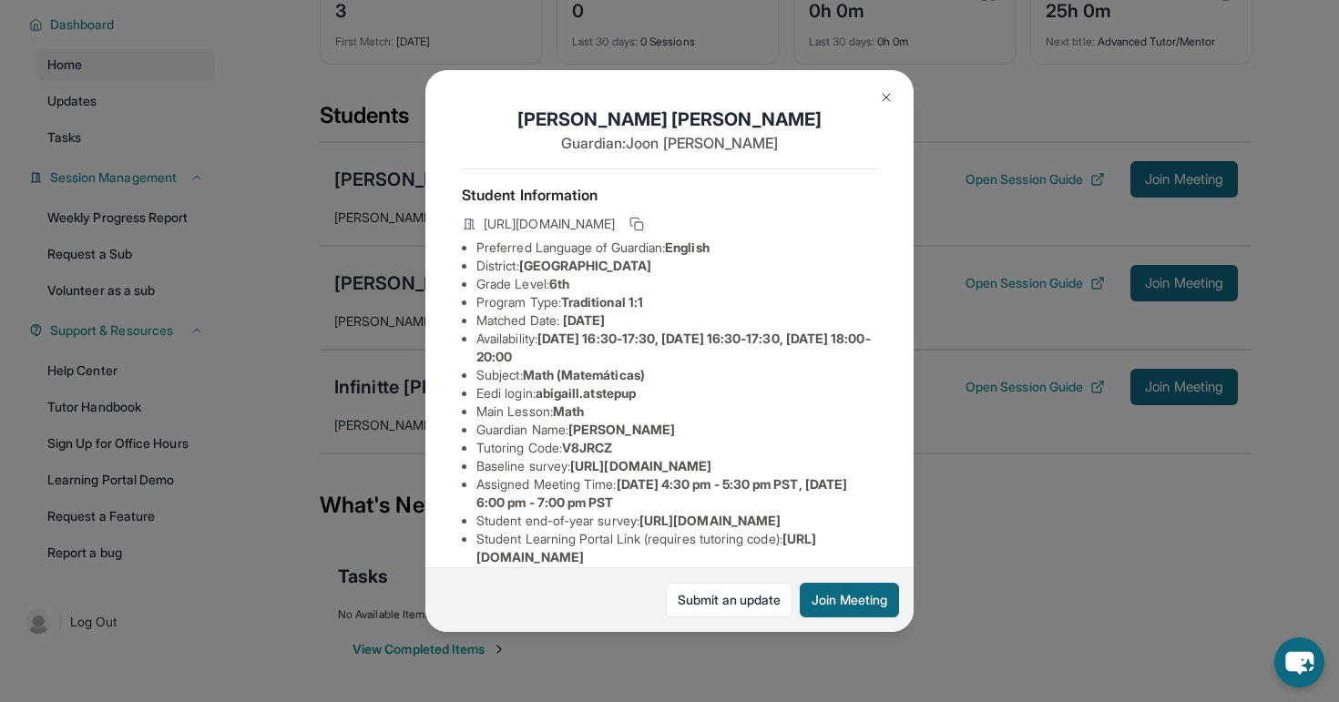
click at [414, 273] on div "Abigail Lee Guardian: Joon Lee Student Information https://student-portal.stepu…" at bounding box center [669, 351] width 1339 height 702
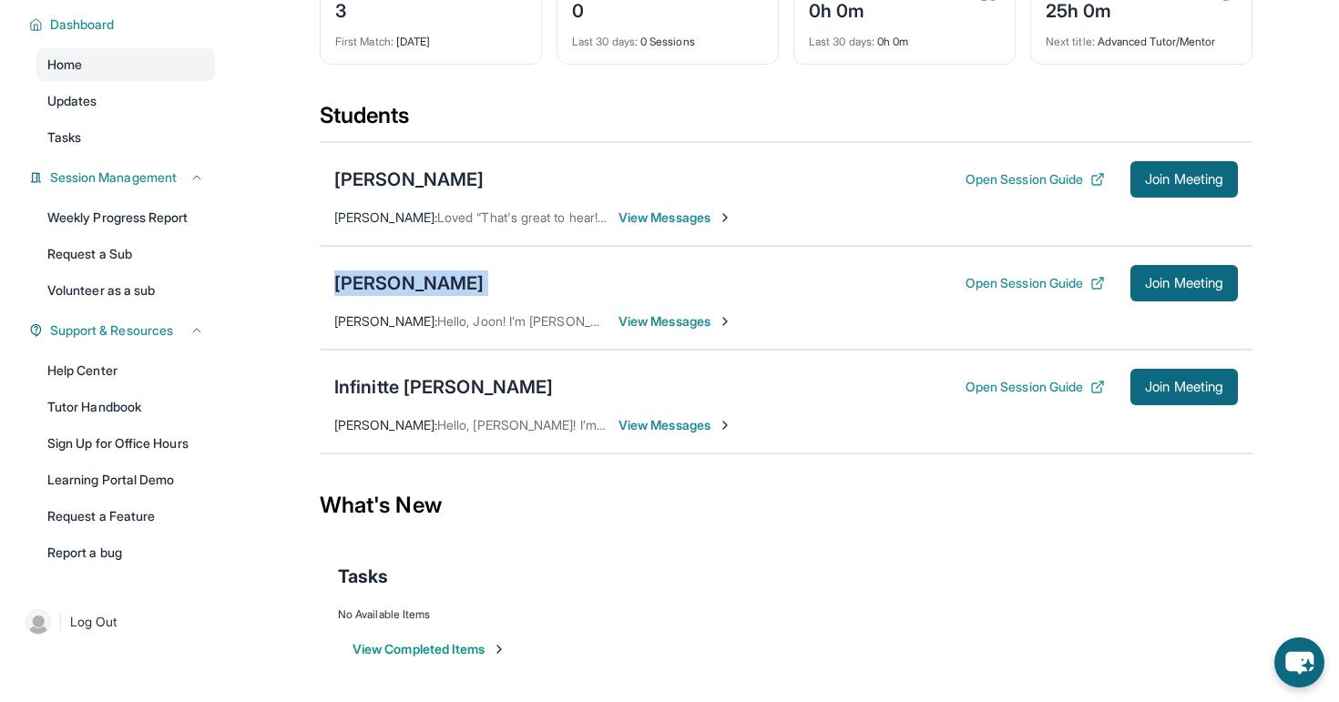
click at [414, 273] on div "[PERSON_NAME]" at bounding box center [408, 284] width 149 height 26
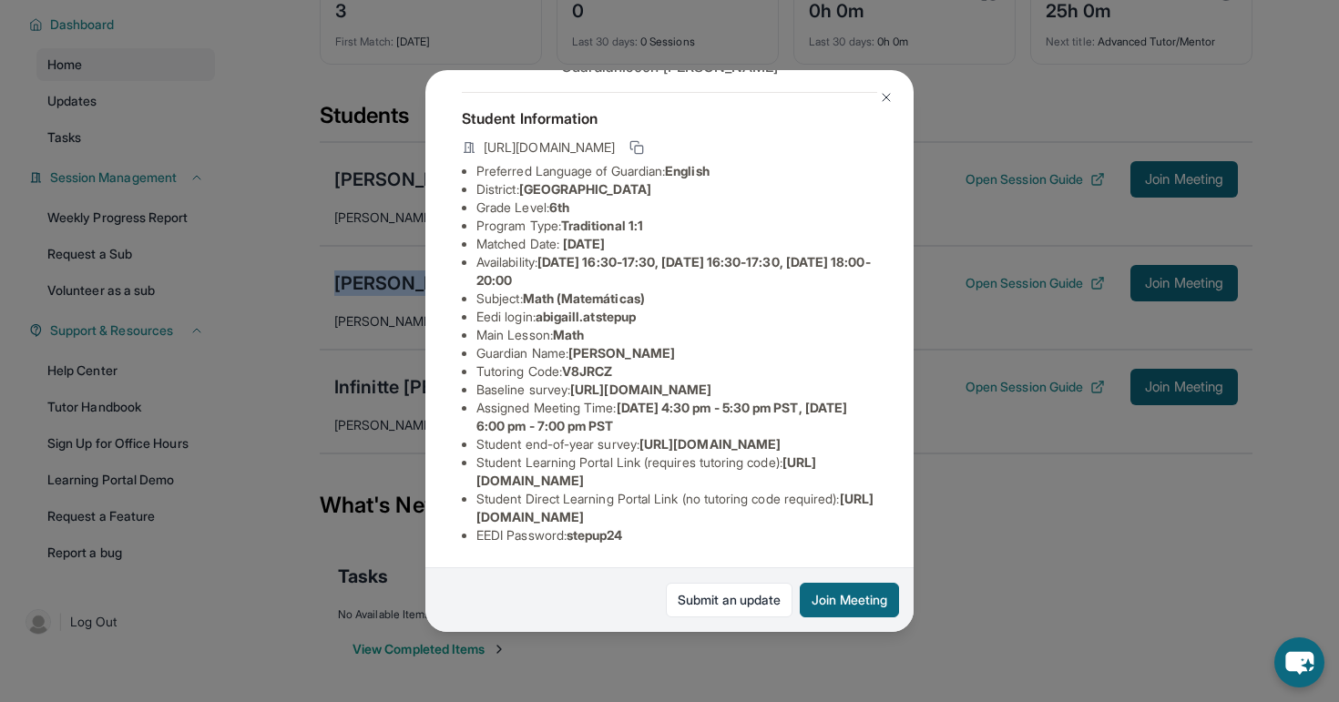
scroll to position [204, 0]
click at [885, 93] on img at bounding box center [886, 97] width 15 height 15
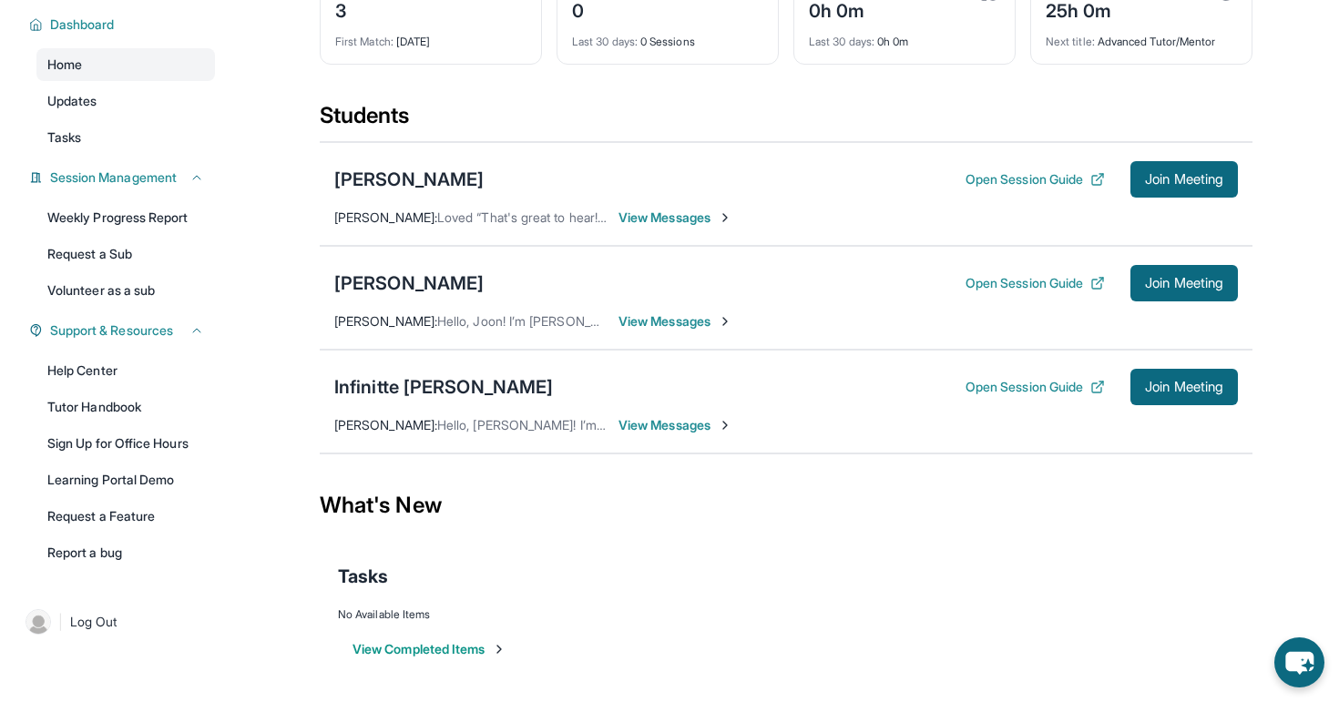
click at [438, 402] on div "Infinitte Jackson Open Session Guide Join Meeting" at bounding box center [786, 387] width 904 height 36
click at [440, 399] on div "Infinitte [PERSON_NAME]" at bounding box center [443, 387] width 219 height 26
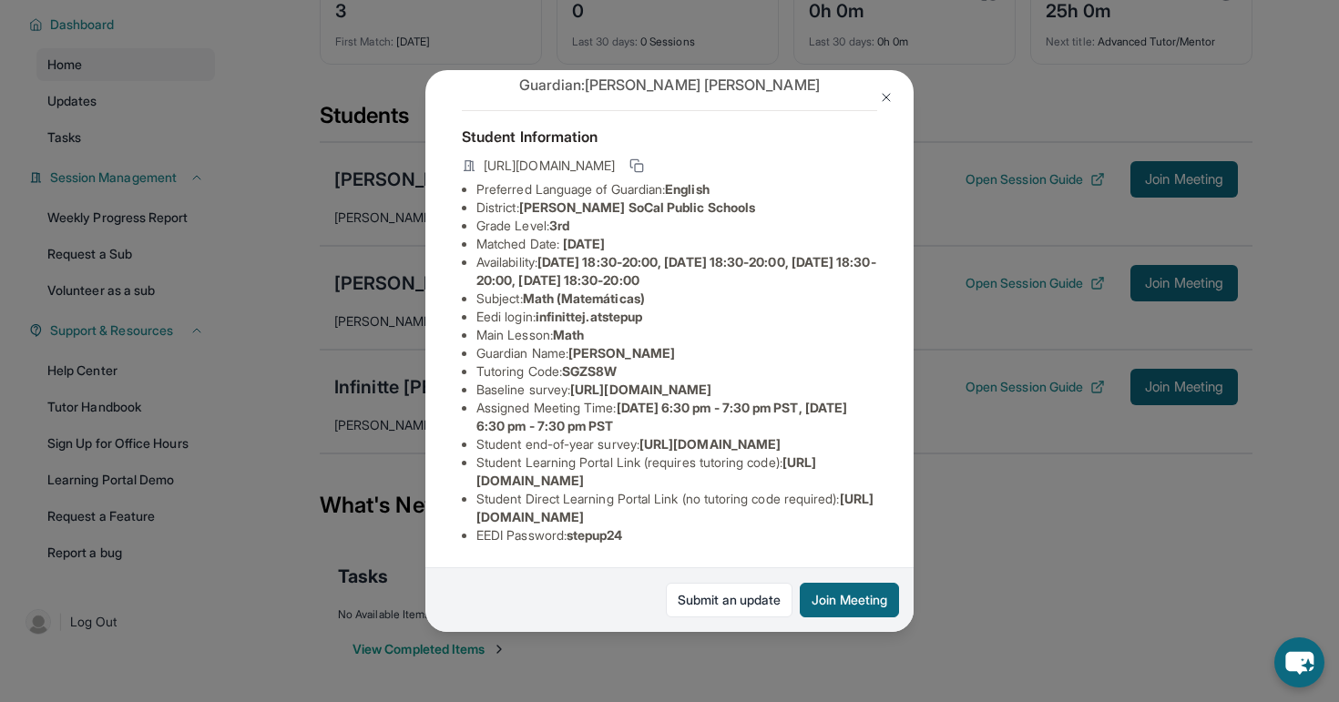
scroll to position [101, 0]
click at [875, 104] on button at bounding box center [886, 97] width 36 height 36
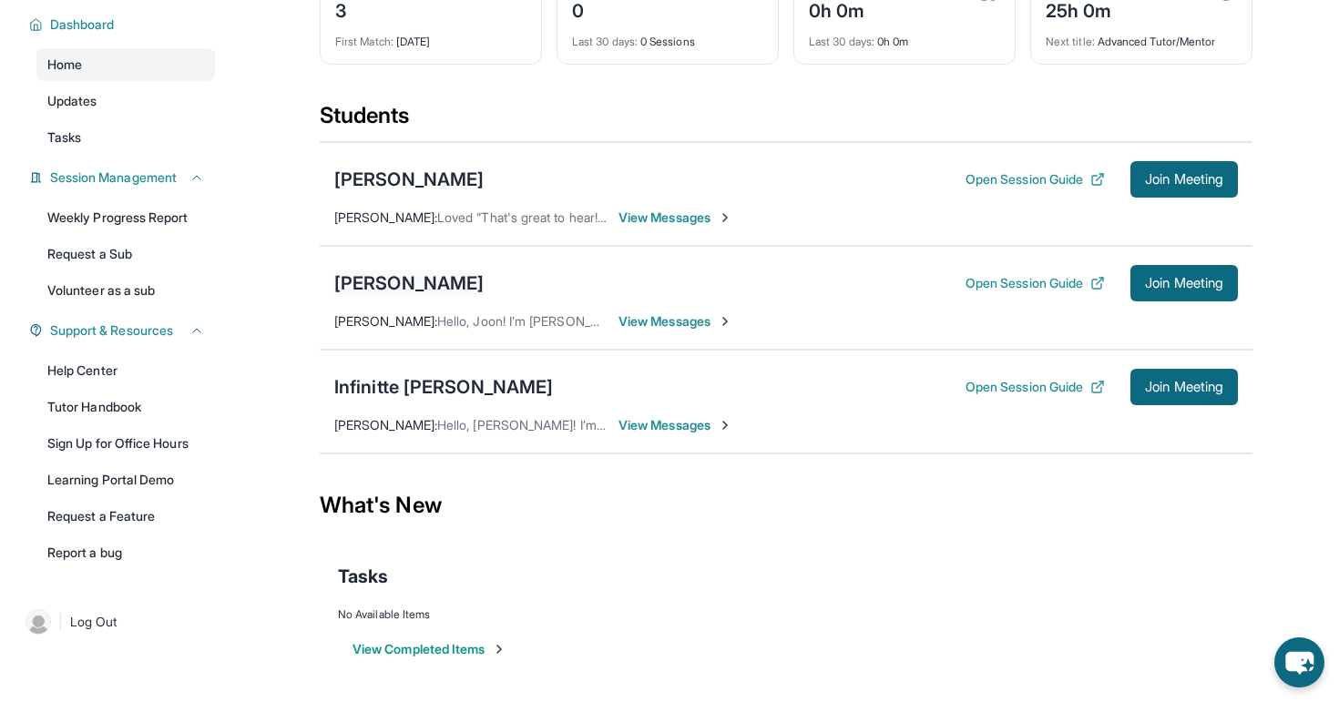
click at [402, 278] on div "[PERSON_NAME]" at bounding box center [408, 284] width 149 height 26
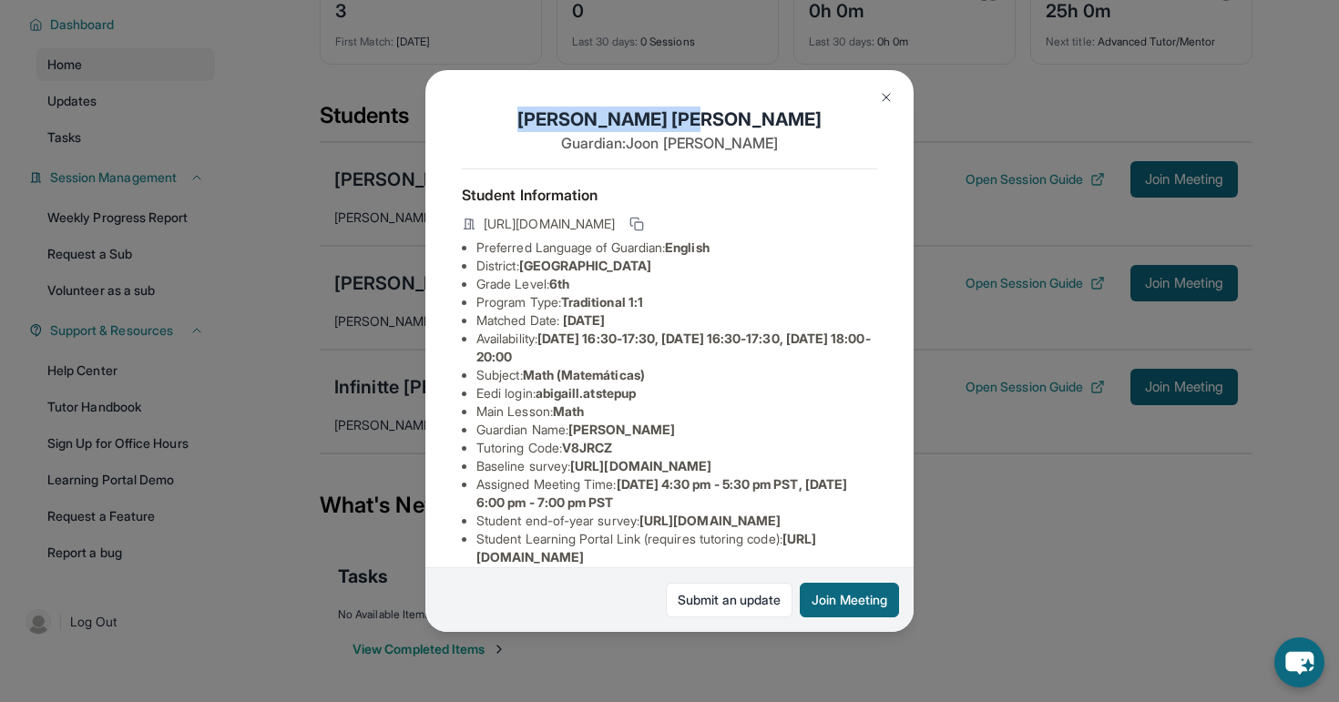
drag, startPoint x: 622, startPoint y: 117, endPoint x: 758, endPoint y: 117, distance: 135.7
click at [758, 117] on h1 "Abigail Lee" at bounding box center [669, 120] width 415 height 26
copy h1 "Abigail Lee"
click at [880, 101] on img at bounding box center [886, 97] width 15 height 15
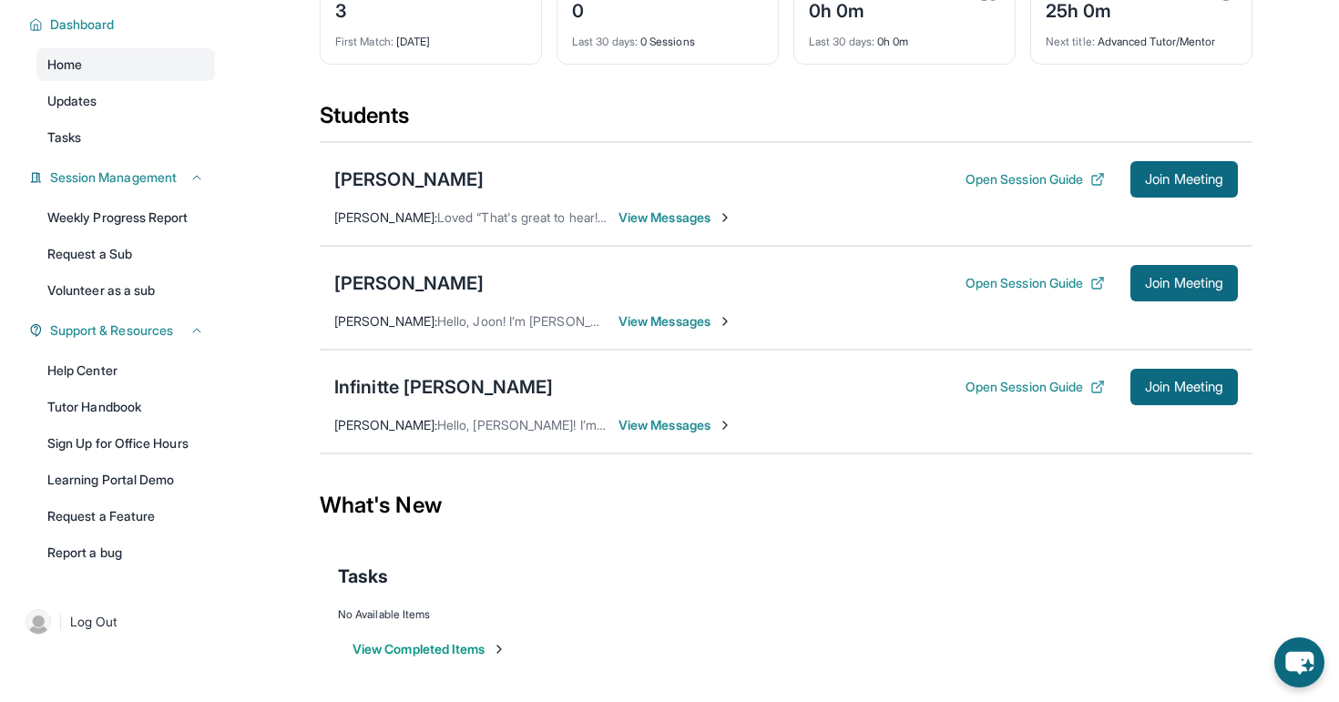
click at [346, 304] on div "Abigail Lee Open Session Guide Join Meeting Debbie Tran : Hello, Joon! I’m Debb…" at bounding box center [786, 298] width 933 height 104
click at [347, 352] on div "Infinitte Jackson Open Session Guide Join Meeting Debbie Tran : Hello, Sherry! …" at bounding box center [786, 402] width 933 height 104
click at [358, 271] on div "[PERSON_NAME]" at bounding box center [408, 284] width 149 height 26
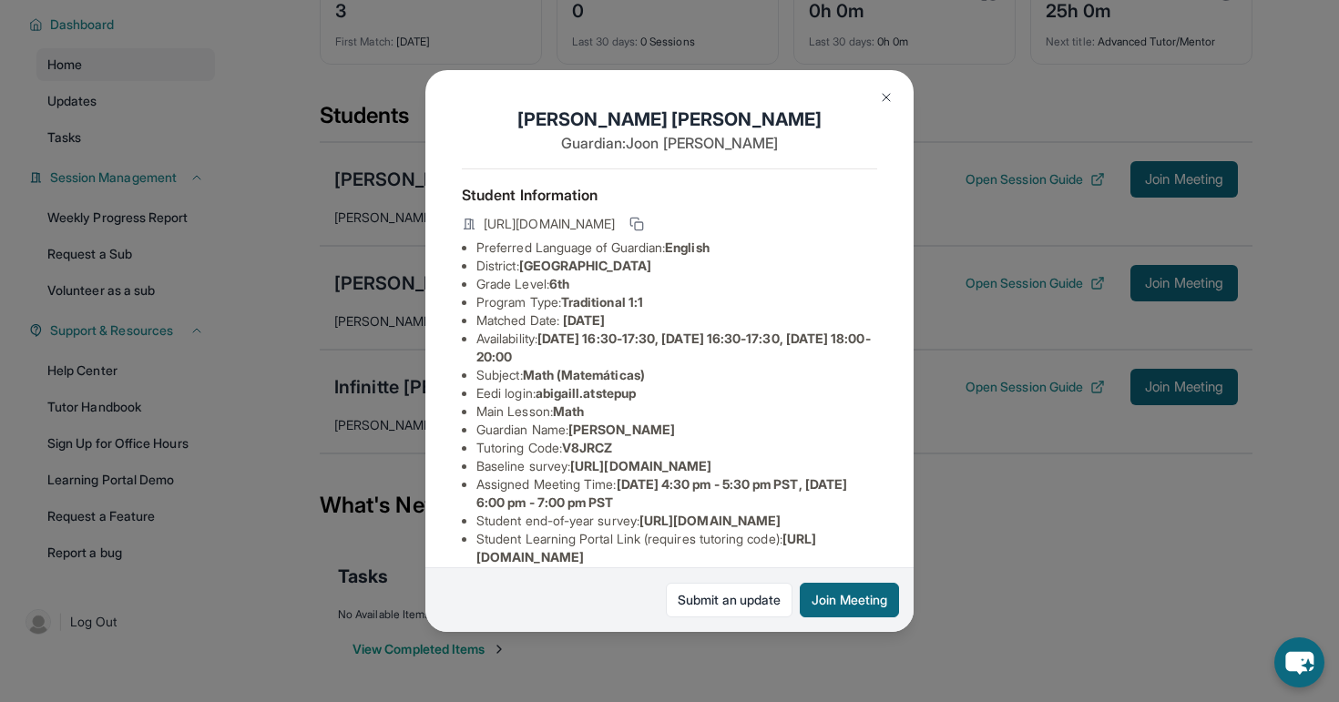
click at [417, 375] on div "Abigail Lee Guardian: Joon Lee Student Information https://student-portal.stepu…" at bounding box center [669, 351] width 1339 height 702
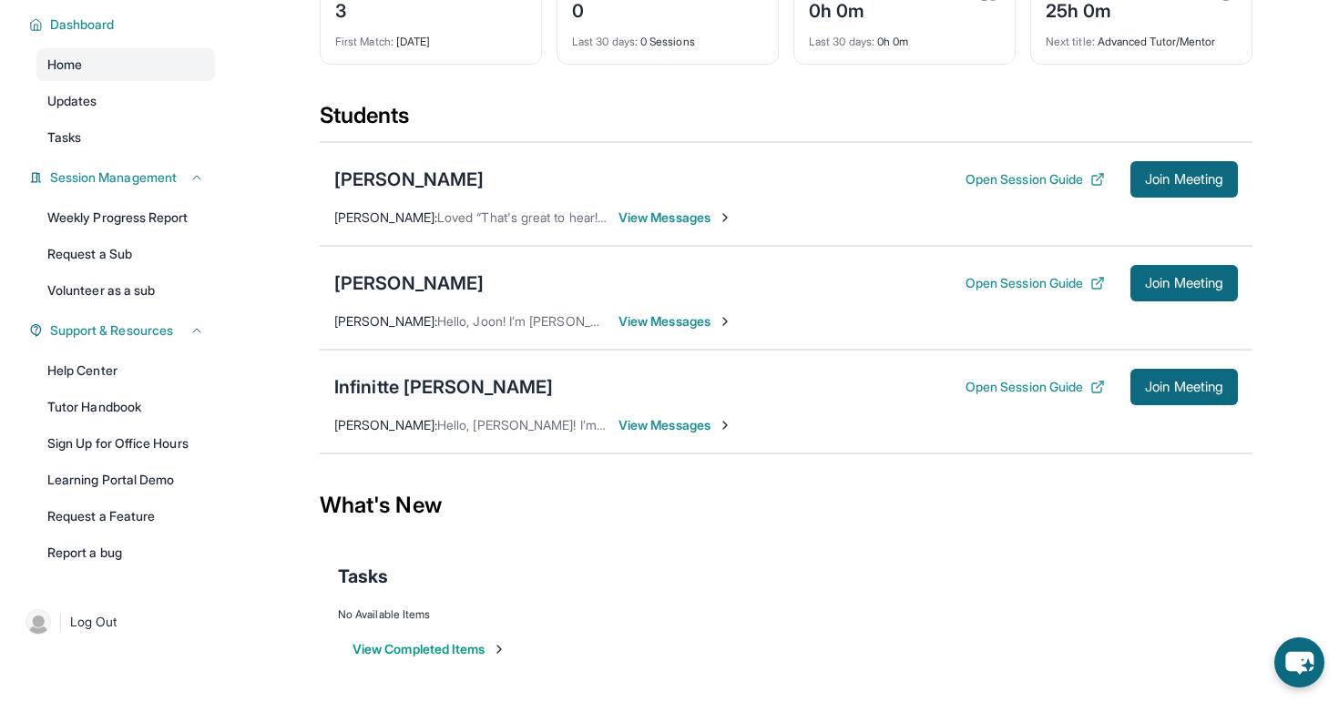
click at [391, 389] on div "Infinitte [PERSON_NAME]" at bounding box center [443, 387] width 219 height 26
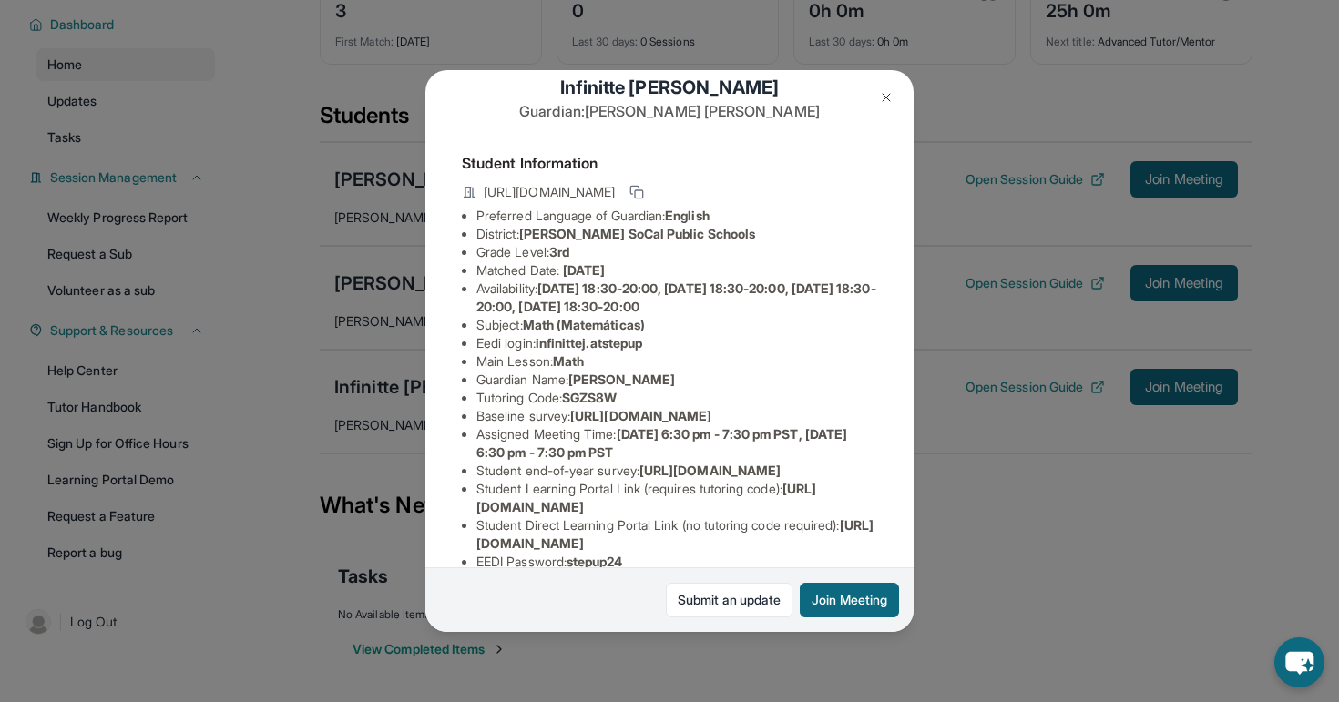
scroll to position [50, 0]
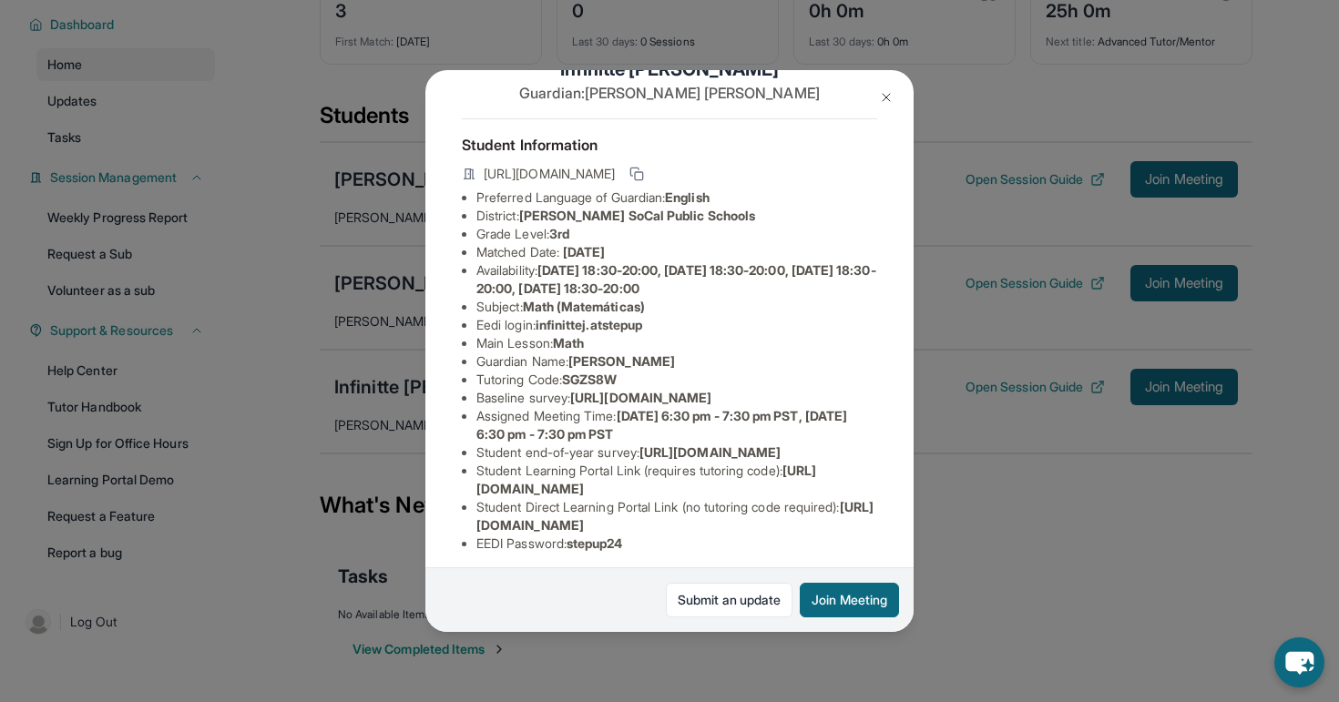
click at [550, 270] on span "Monday 18:30-20:00, Tuesday 18:30-20:00, Wednesday 18:30-20:00, Thursday 18:30-…" at bounding box center [676, 279] width 400 height 34
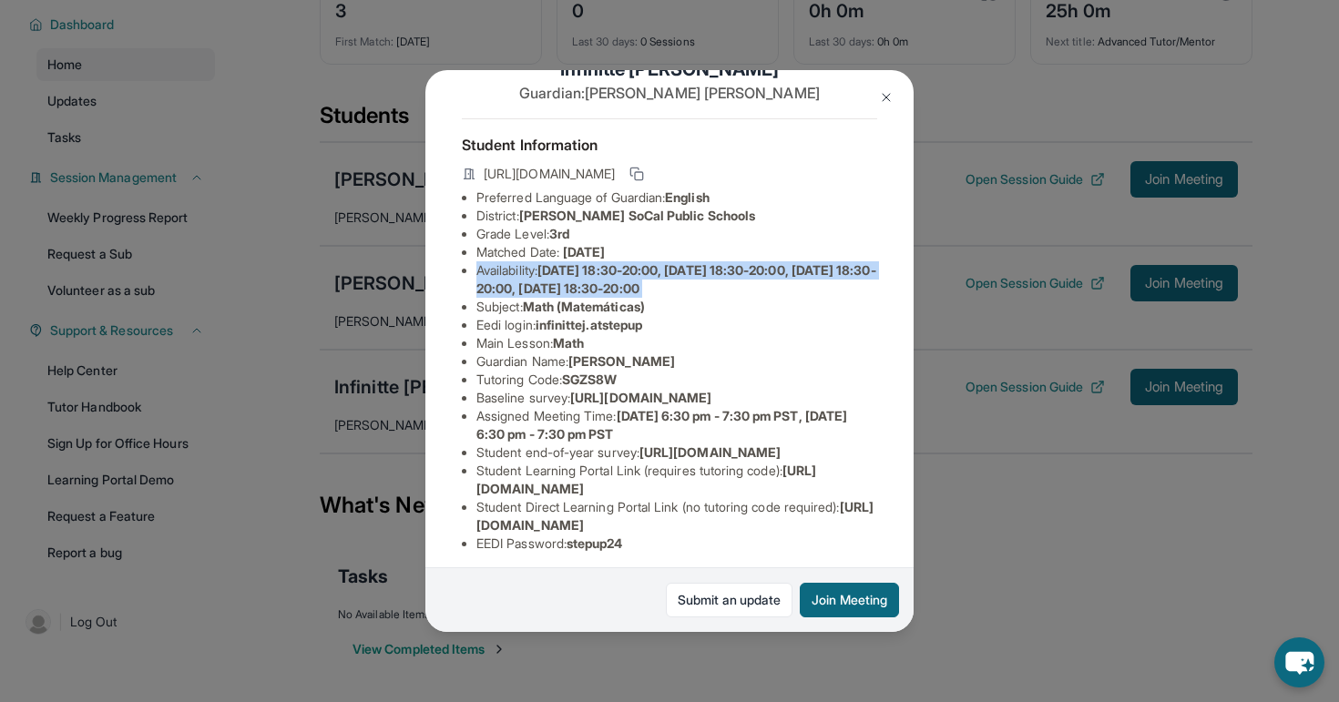
click at [550, 270] on span "Monday 18:30-20:00, Tuesday 18:30-20:00, Wednesday 18:30-20:00, Thursday 18:30-…" at bounding box center [676, 279] width 400 height 34
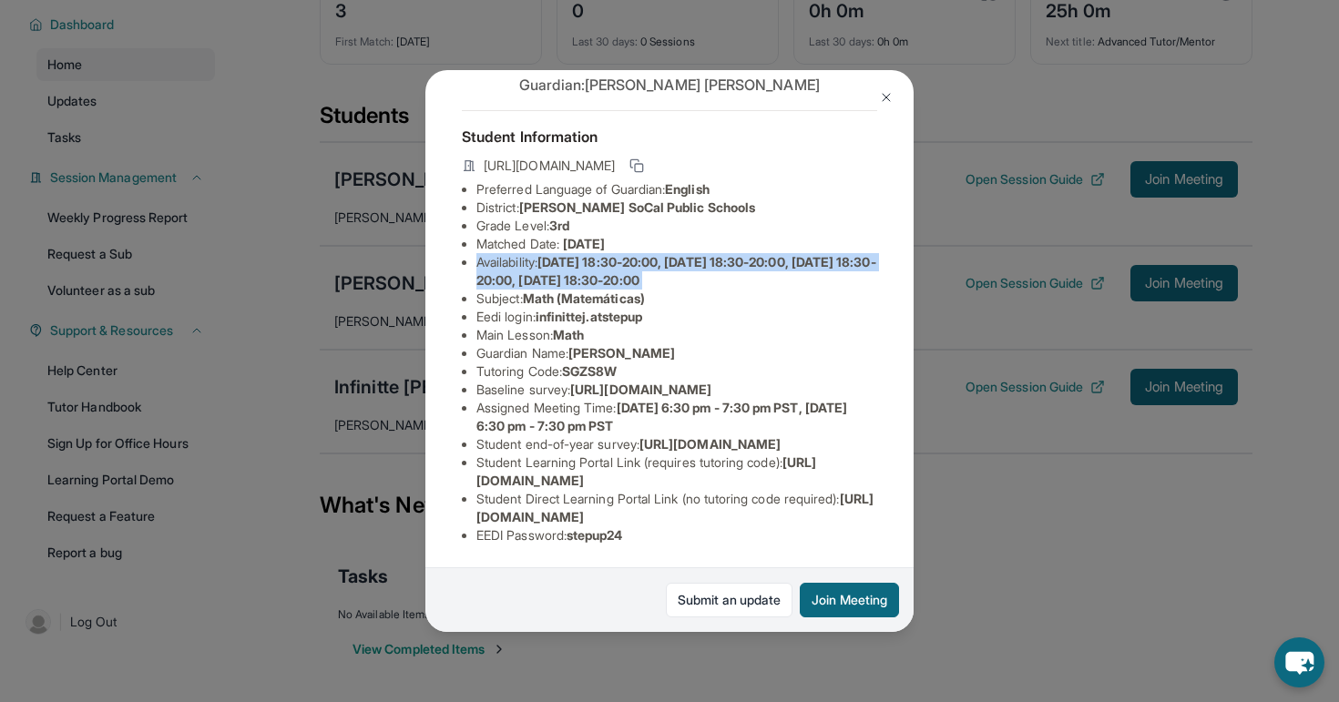
scroll to position [153, 0]
click at [582, 400] on span "Monday 6:30 pm - 7:30 pm PST, Wednesday 6:30 pm - 7:30 pm PST" at bounding box center [661, 417] width 371 height 34
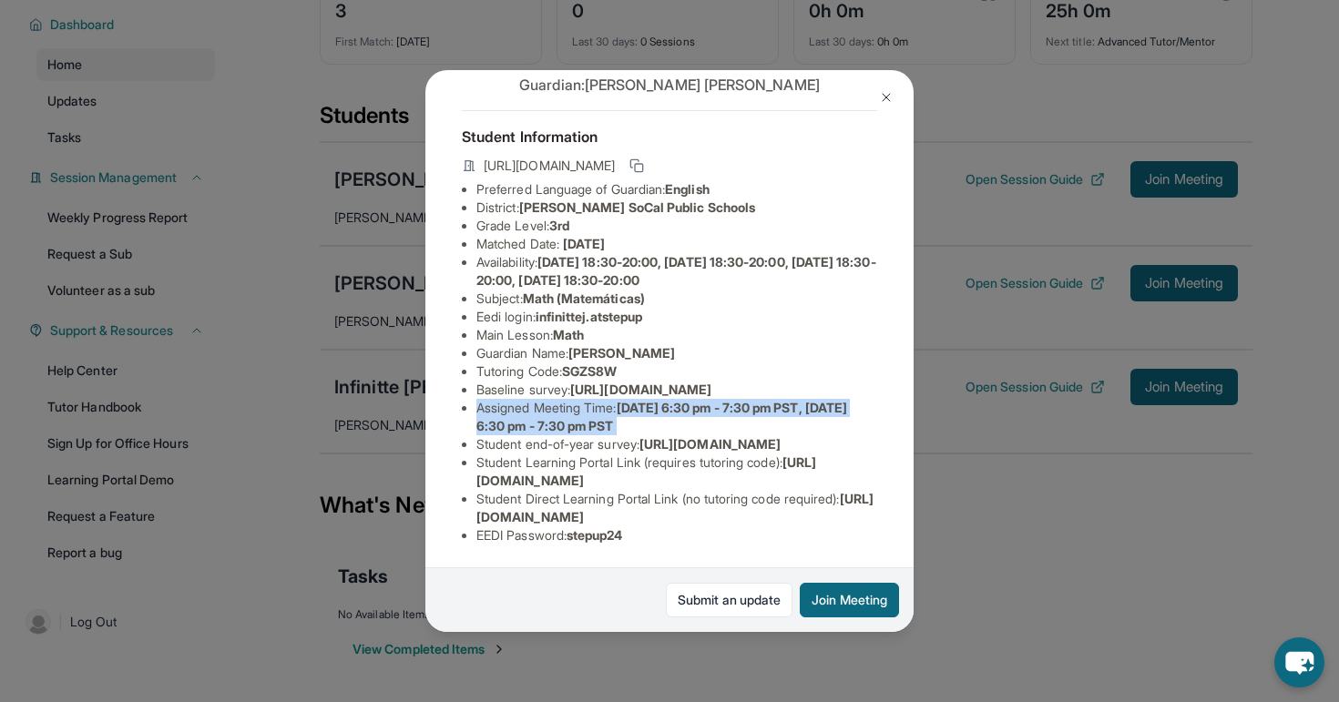
click at [582, 400] on span "Monday 6:30 pm - 7:30 pm PST, Wednesday 6:30 pm - 7:30 pm PST" at bounding box center [661, 417] width 371 height 34
click at [419, 362] on div "Infinitte Jackson Guardian: Sherry Ashley Student Information https://student-p…" at bounding box center [669, 351] width 1339 height 702
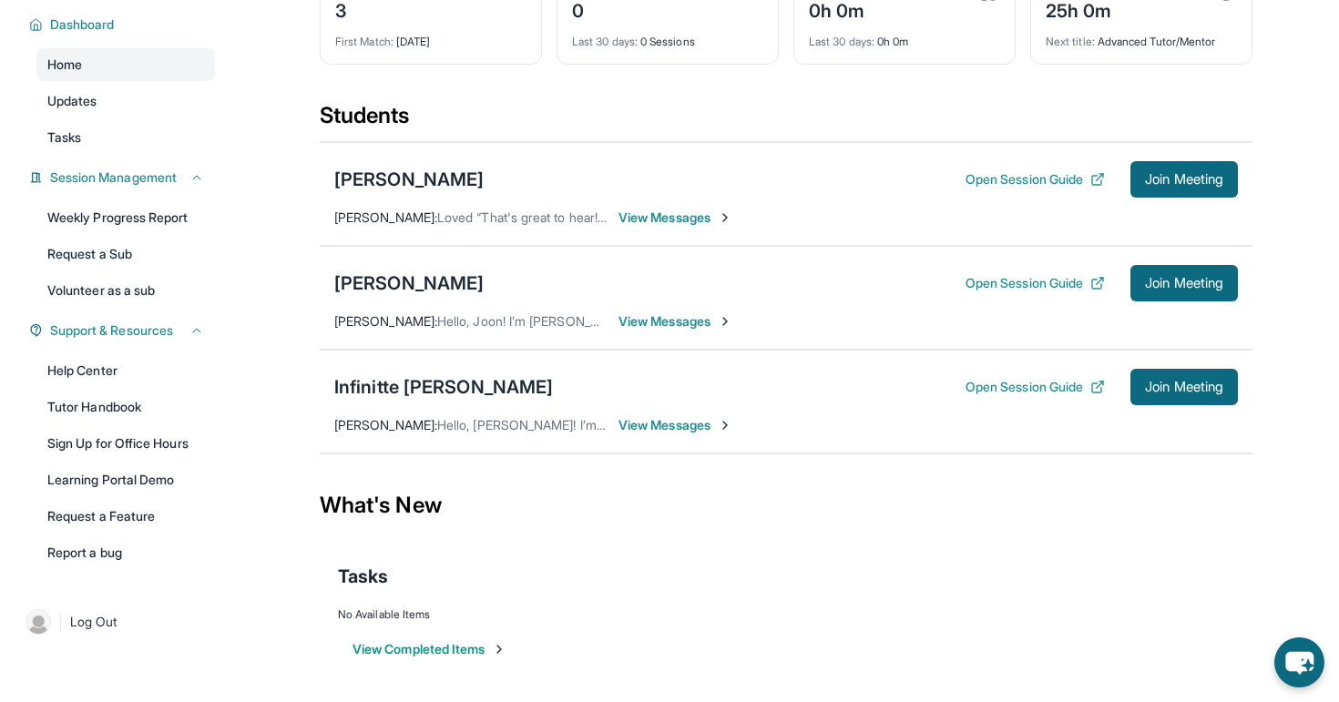
click at [406, 302] on div "Abigail Lee Open Session Guide Join Meeting Debbie Tran : Hello, Joon! I’m Debb…" at bounding box center [786, 298] width 933 height 104
click at [406, 281] on div "[PERSON_NAME]" at bounding box center [408, 284] width 149 height 26
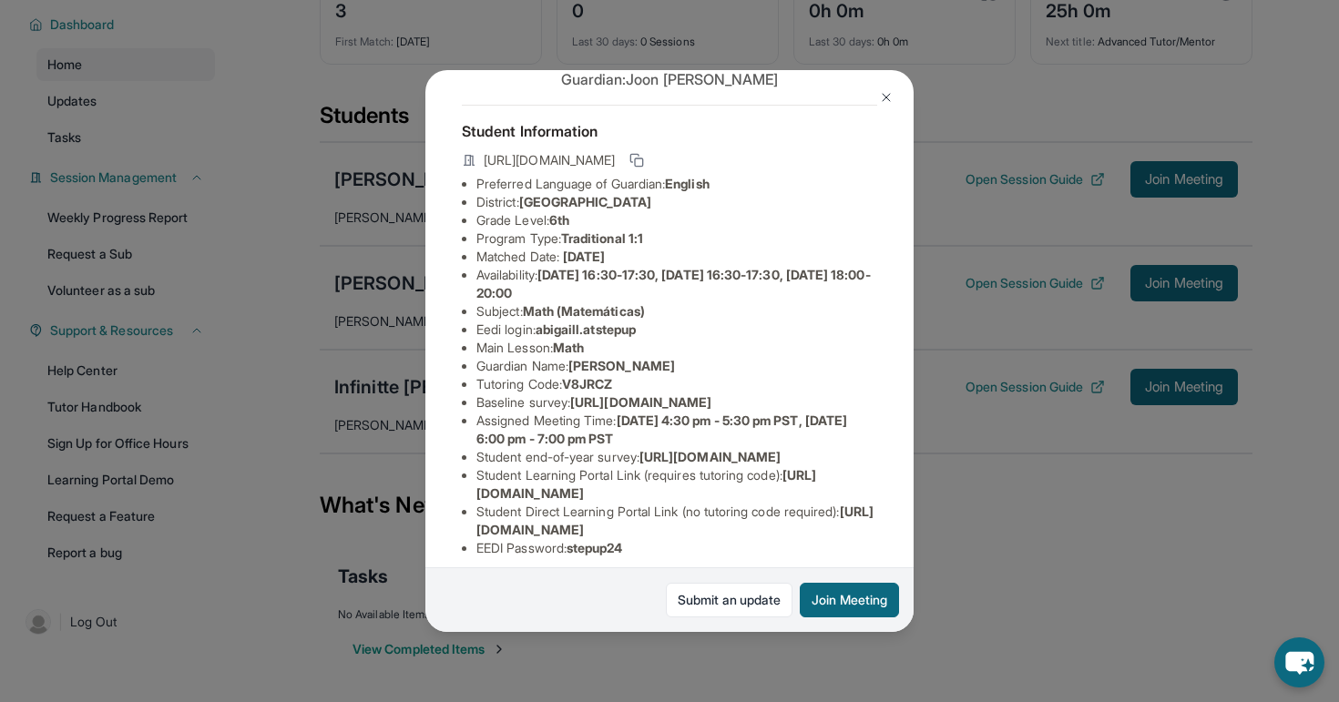
scroll to position [87, 0]
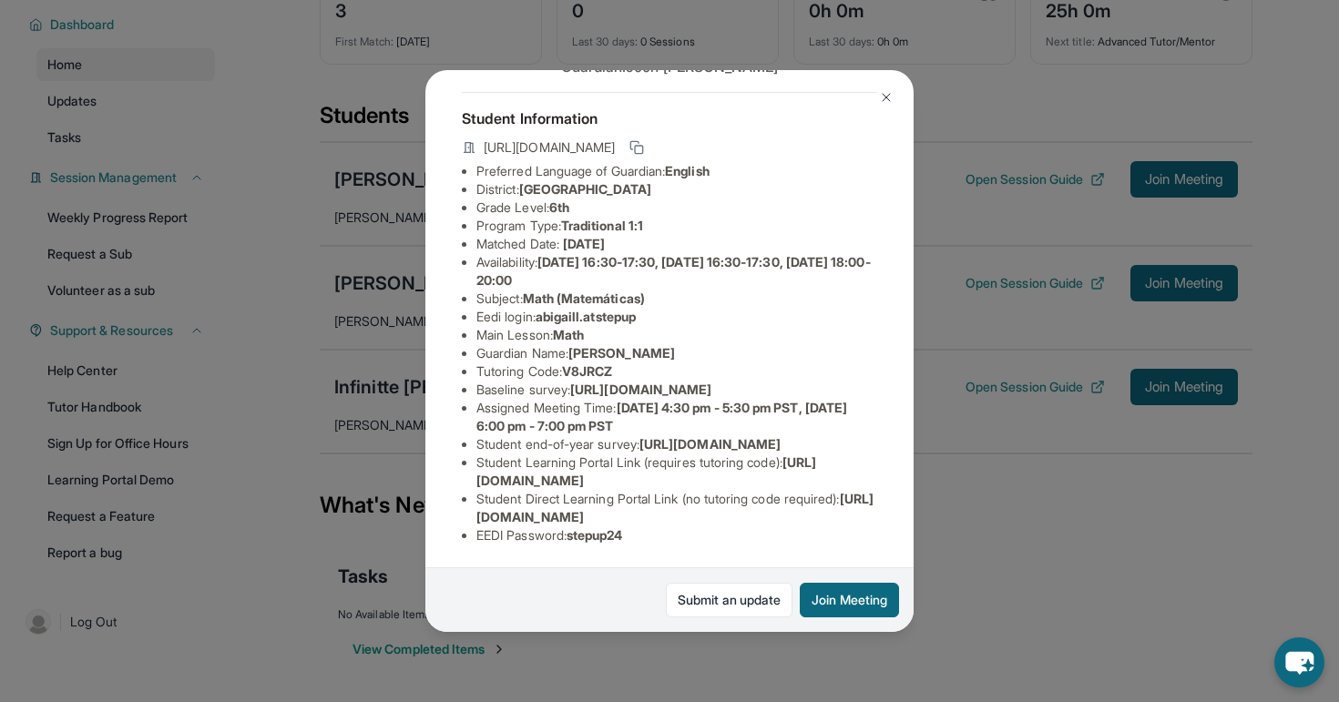
click at [685, 434] on span "Monday 4:30 pm - 5:30 pm PST, Thursday 6:00 pm - 7:00 pm PST" at bounding box center [661, 417] width 371 height 34
click at [737, 435] on li "Assigned Meeting Time : Monday 4:30 pm - 5:30 pm PST, Thursday 6:00 pm - 7:00 p…" at bounding box center [676, 417] width 401 height 36
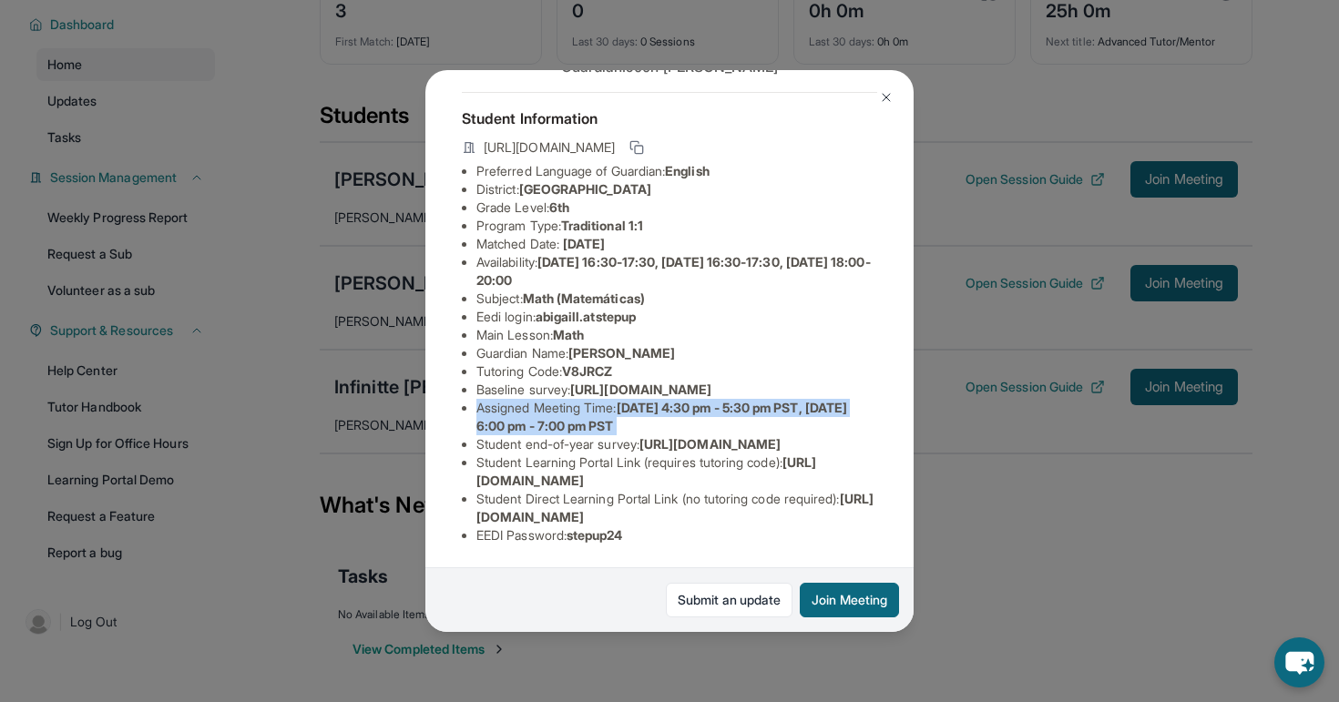
click at [737, 435] on li "Assigned Meeting Time : Monday 4:30 pm - 5:30 pm PST, Thursday 6:00 pm - 7:00 p…" at bounding box center [676, 417] width 401 height 36
click at [880, 95] on img at bounding box center [886, 97] width 15 height 15
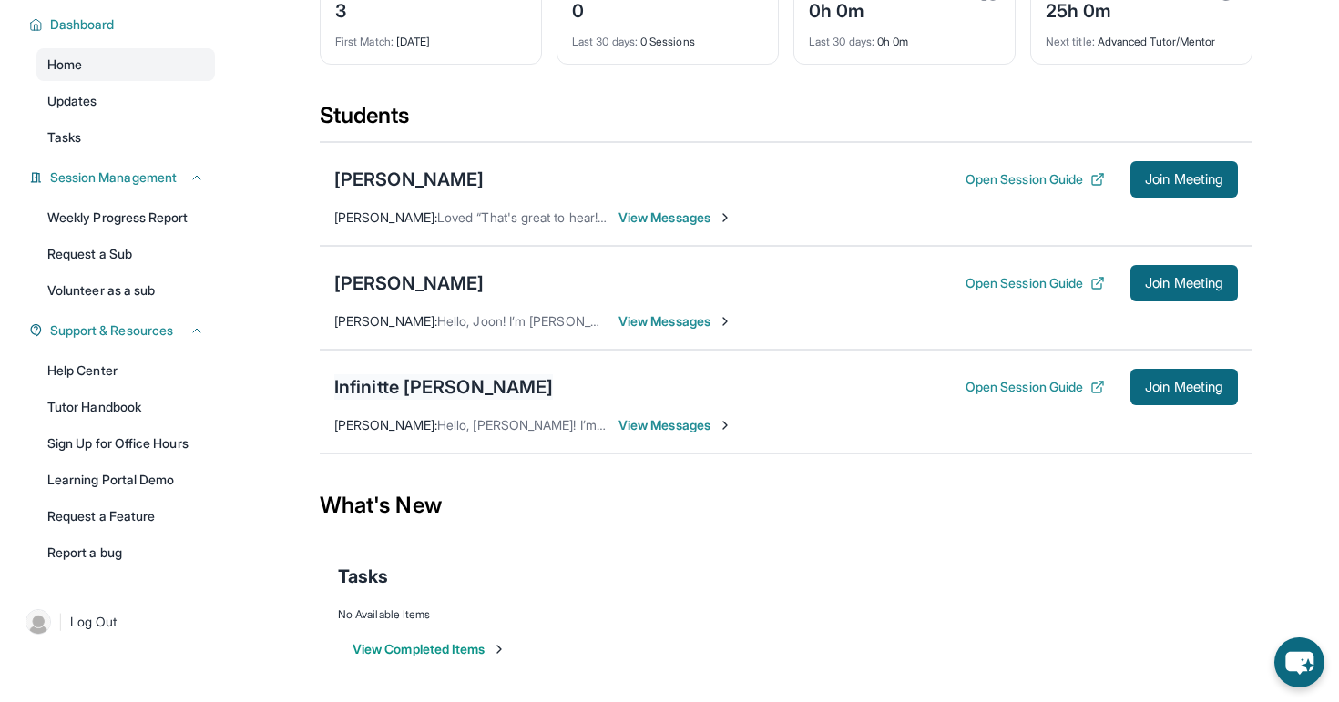
click at [452, 383] on div "Infinitte [PERSON_NAME]" at bounding box center [443, 387] width 219 height 26
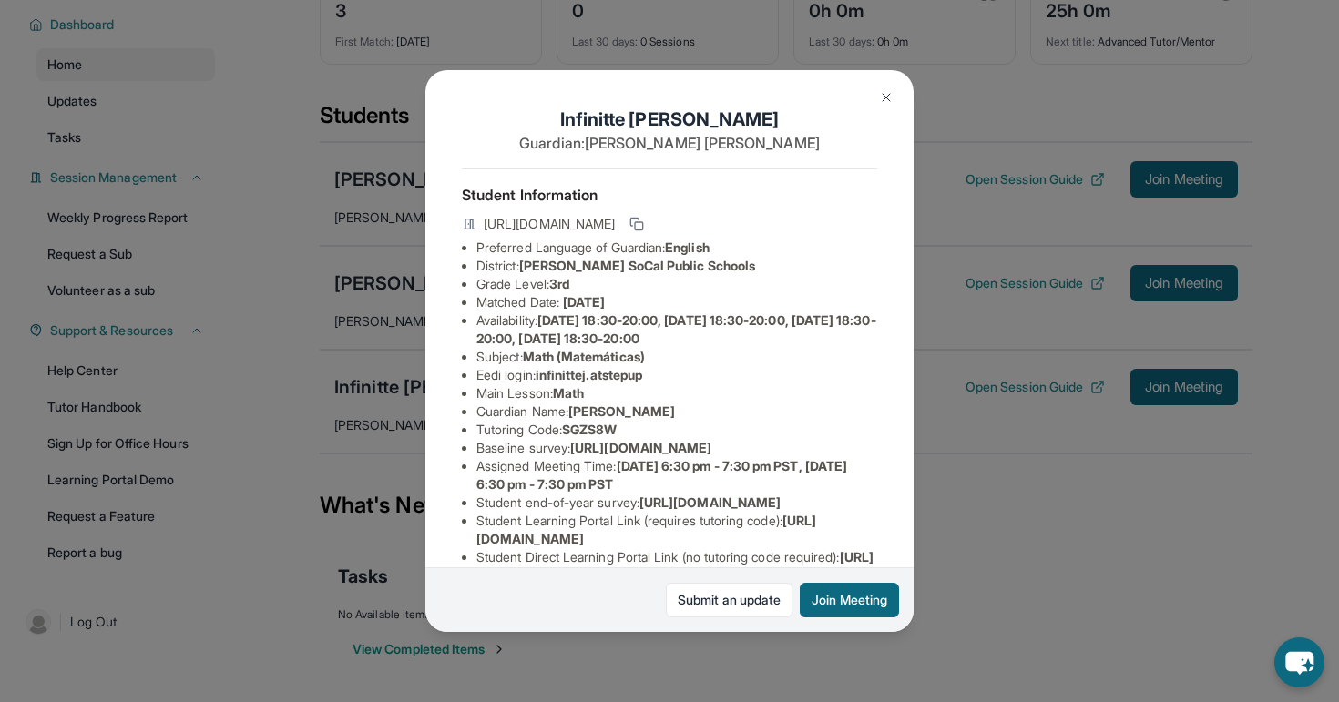
scroll to position [-1, 0]
click at [660, 100] on div "Infinitte Jackson Guardian: Sherry Ashley Student Information https://student-p…" at bounding box center [669, 351] width 488 height 562
click at [660, 112] on h1 "Infinitte Jackson" at bounding box center [669, 120] width 415 height 26
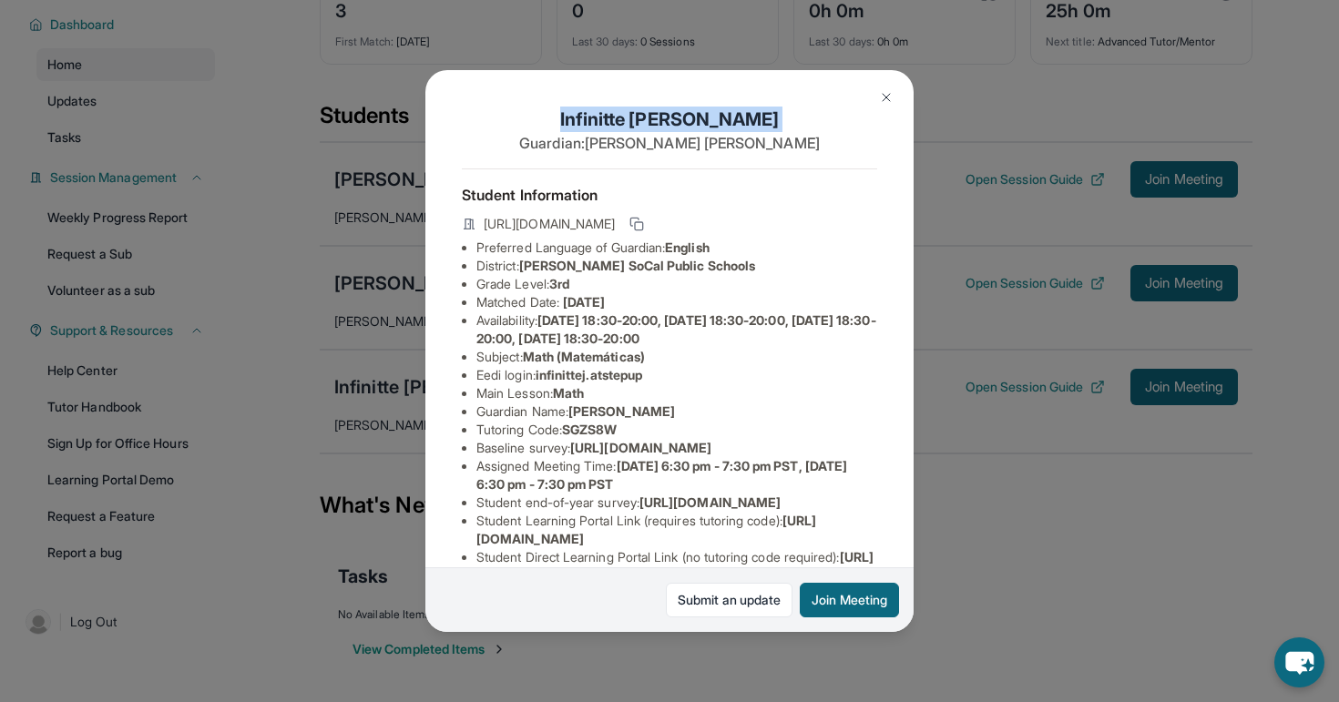
click at [660, 112] on h1 "Infinitte Jackson" at bounding box center [669, 120] width 415 height 26
copy h1 "Infinitte Jackson"
click at [885, 104] on img at bounding box center [886, 97] width 15 height 15
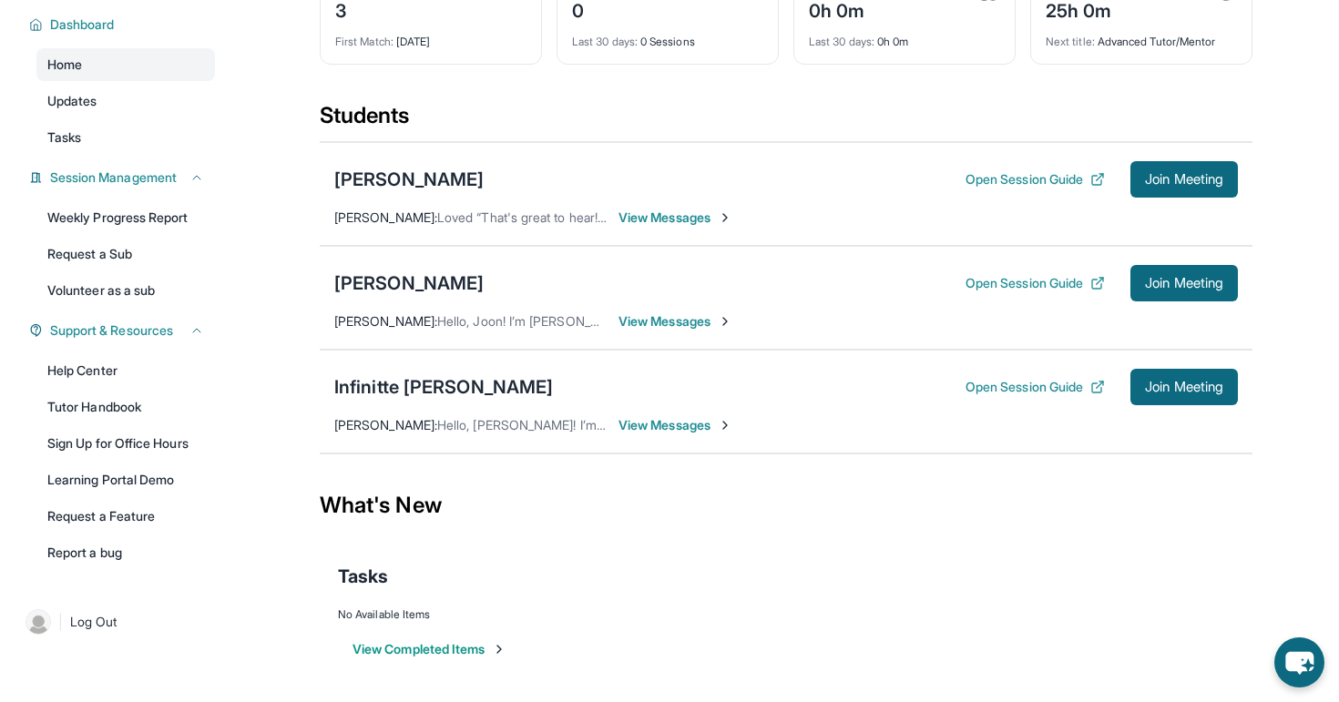
click at [699, 424] on span "View Messages" at bounding box center [676, 425] width 114 height 18
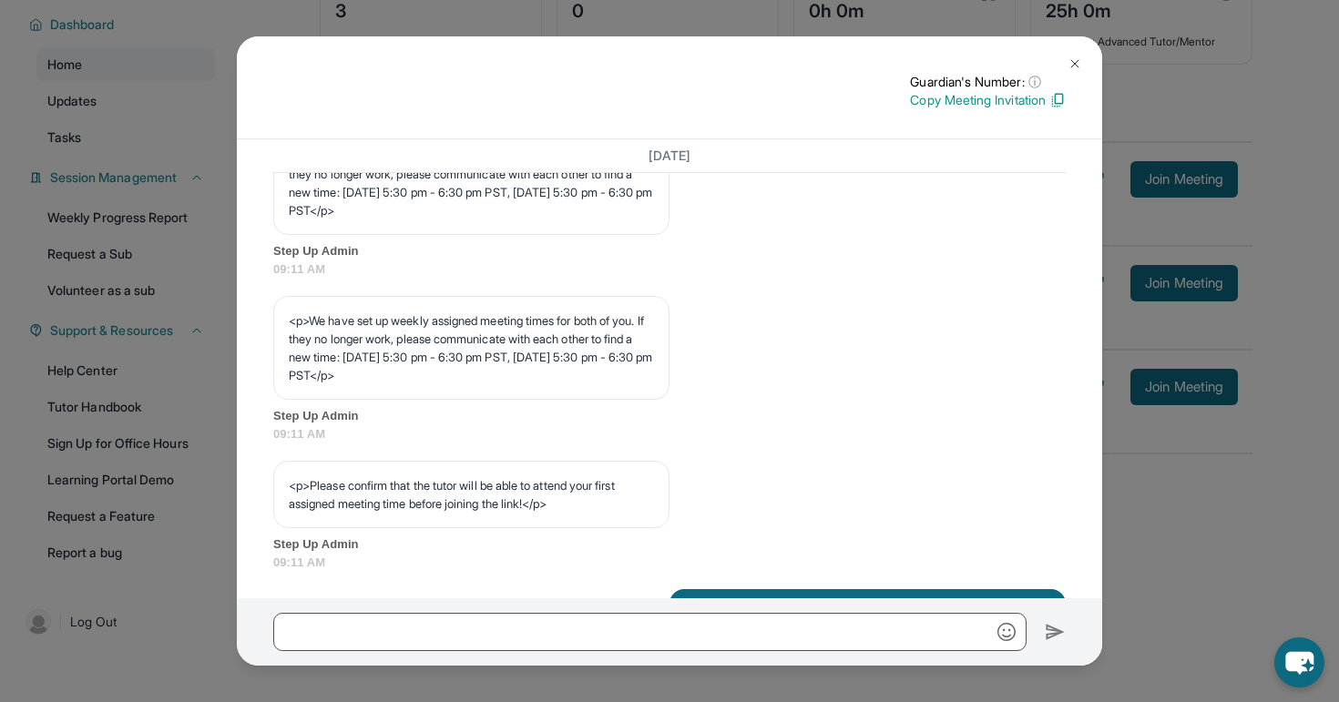
scroll to position [875, 0]
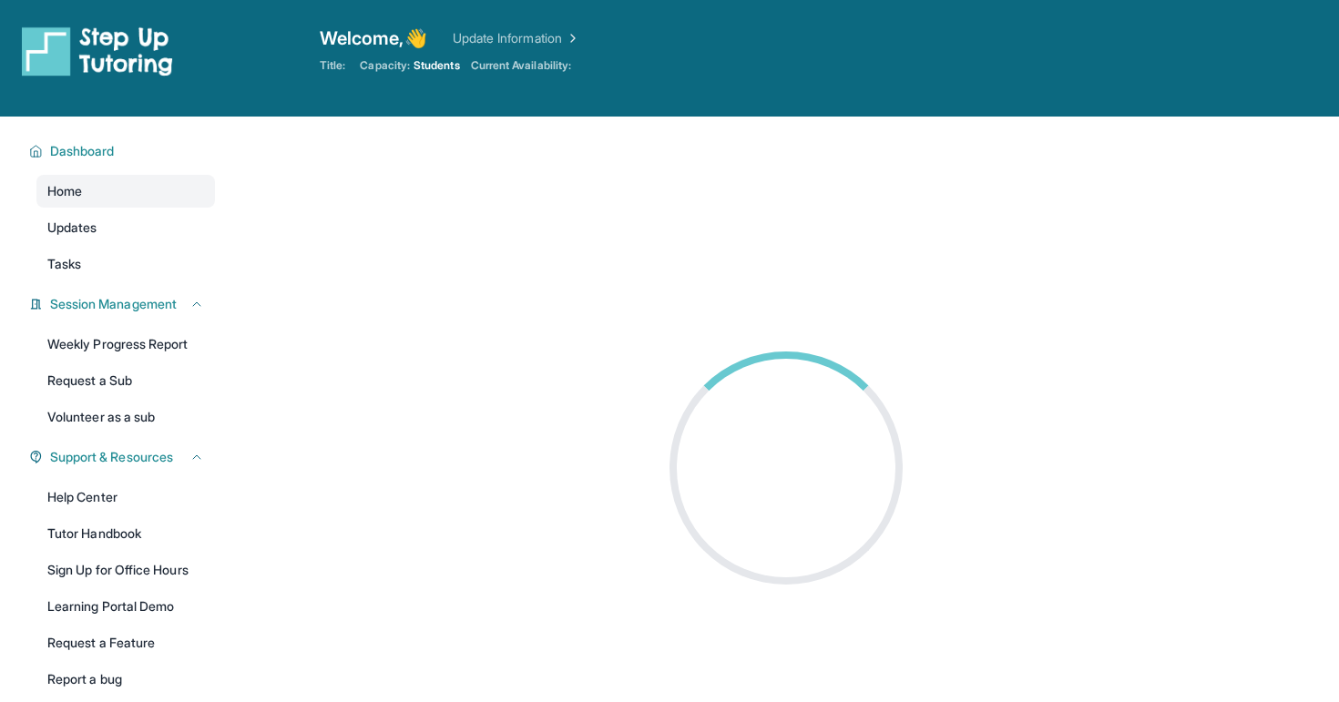
scroll to position [117, 0]
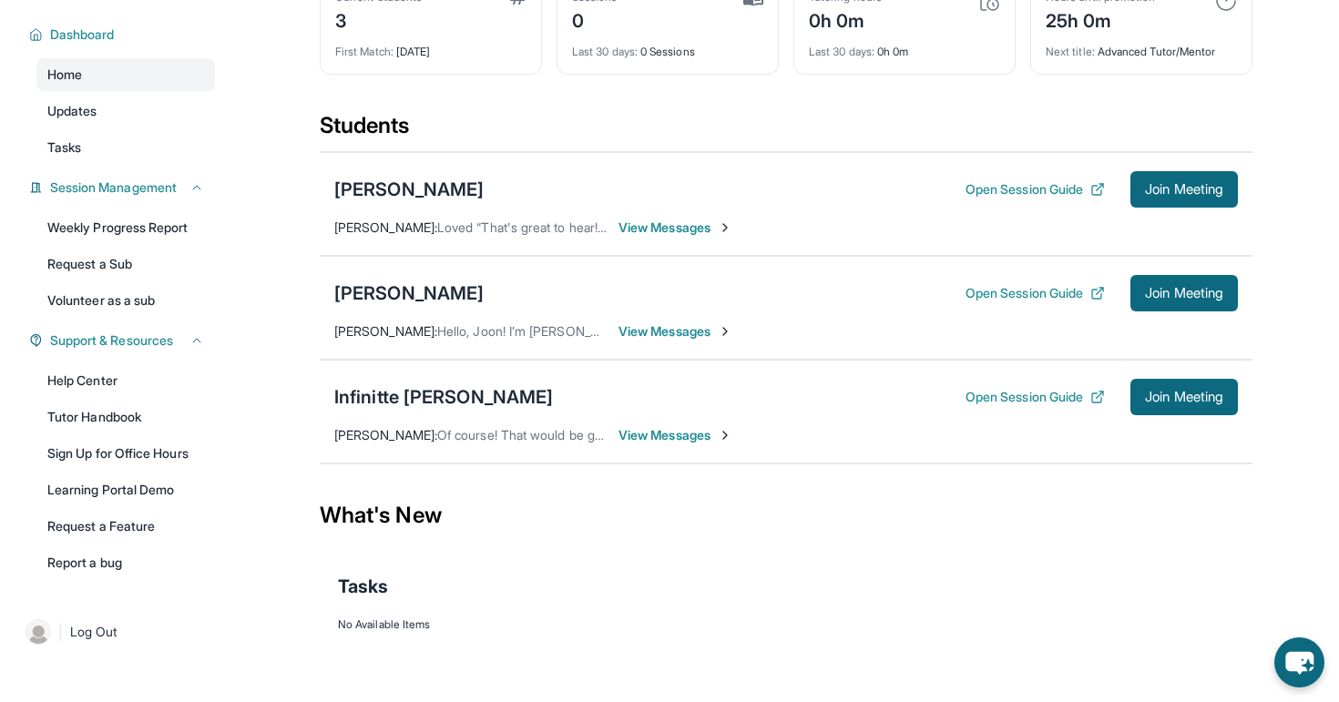
click at [632, 435] on span "View Messages" at bounding box center [676, 435] width 114 height 18
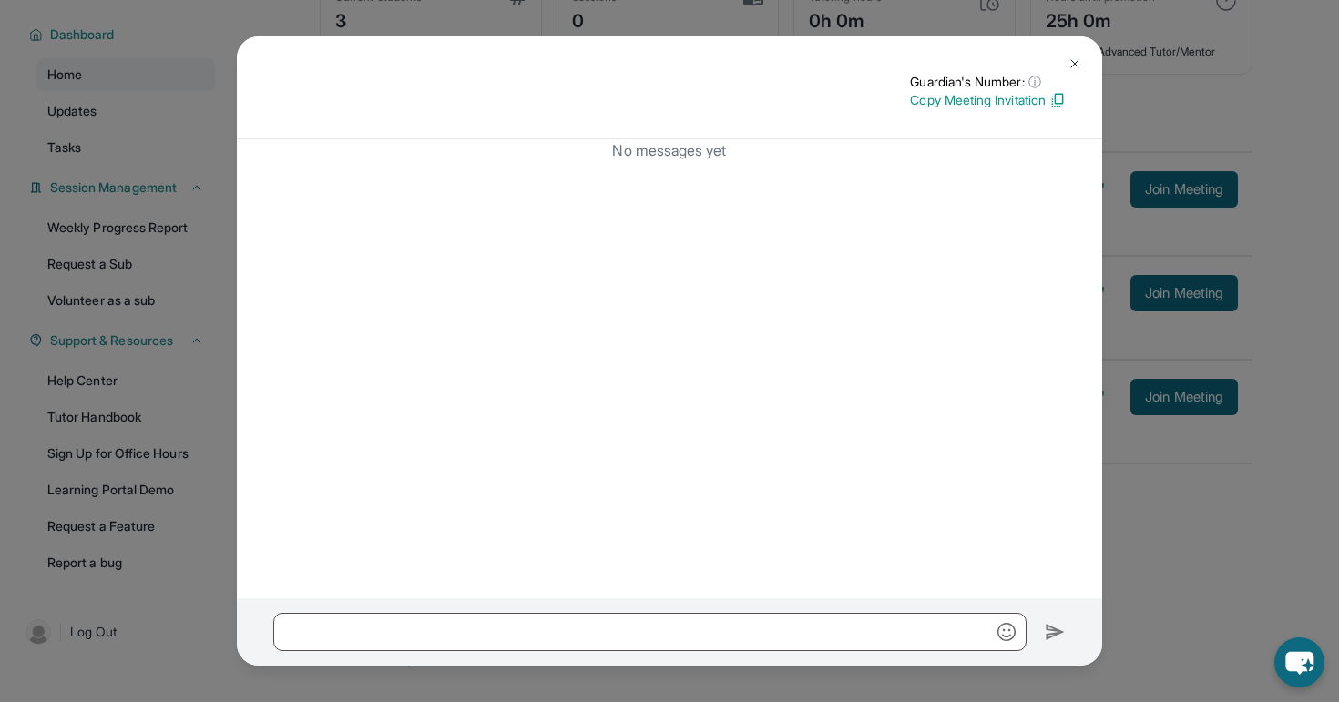
click at [1065, 55] on button at bounding box center [1075, 64] width 36 height 36
